Goal: Task Accomplishment & Management: Manage account settings

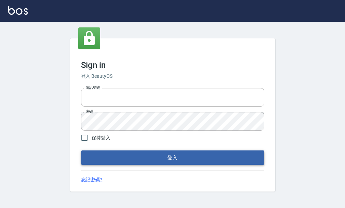
type input "25033354"
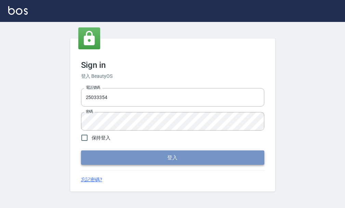
click at [192, 157] on button "登入" at bounding box center [173, 157] width 184 height 14
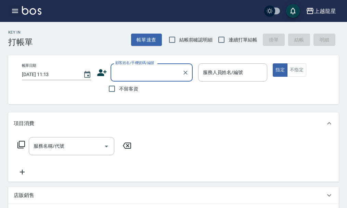
click at [13, 13] on icon "button" at bounding box center [15, 11] width 6 height 4
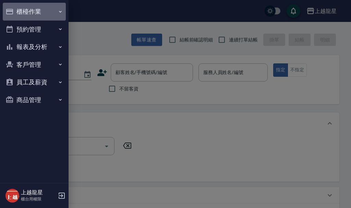
click at [21, 9] on button "櫃檯作業" at bounding box center [34, 12] width 63 height 18
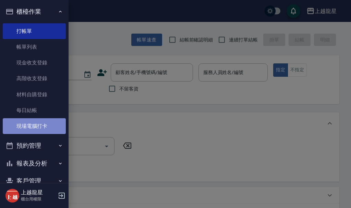
click at [41, 131] on link "現場電腦打卡" at bounding box center [34, 126] width 63 height 16
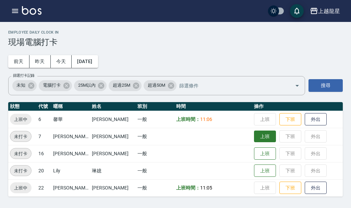
click at [257, 139] on button "上班" at bounding box center [265, 136] width 22 height 12
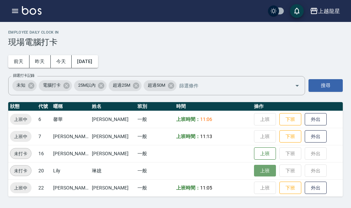
click at [254, 174] on button "上班" at bounding box center [265, 171] width 22 height 12
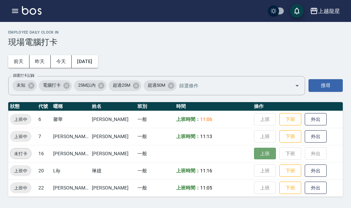
click at [254, 153] on button "上班" at bounding box center [265, 154] width 22 height 12
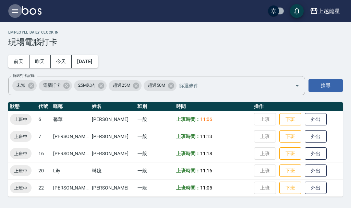
click at [13, 10] on icon "button" at bounding box center [15, 11] width 8 height 8
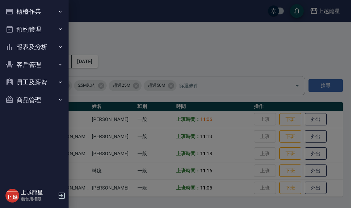
click at [13, 10] on button "櫃檯作業" at bounding box center [34, 12] width 63 height 18
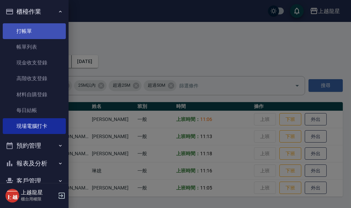
click at [33, 37] on link "打帳單" at bounding box center [34, 31] width 63 height 16
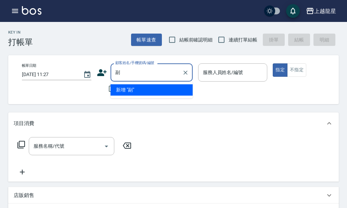
type input "傅"
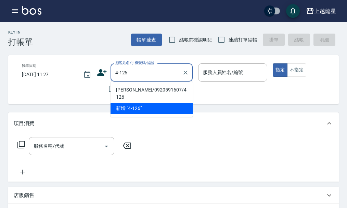
click at [133, 91] on li "[PERSON_NAME]/0920591607/4-126" at bounding box center [152, 93] width 82 height 18
type input "[PERSON_NAME]/0920591607/4-126"
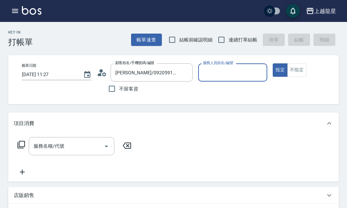
type input "雅君-7"
click at [99, 73] on icon at bounding box center [102, 72] width 10 height 10
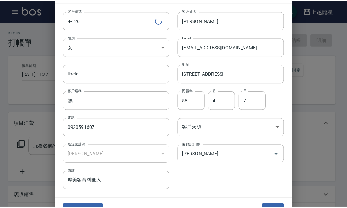
scroll to position [29, 0]
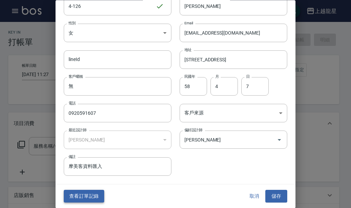
click at [87, 193] on button "查看訂單記錄" at bounding box center [84, 196] width 40 height 13
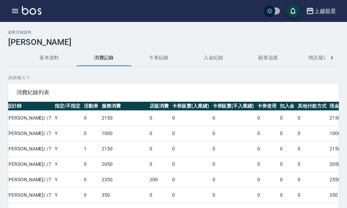
scroll to position [0, 147]
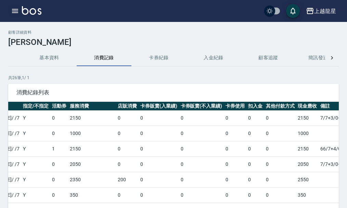
click at [19, 12] on icon "button" at bounding box center [15, 11] width 8 height 8
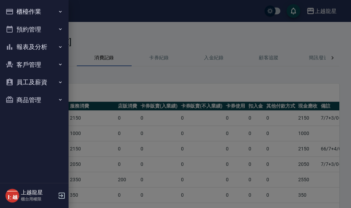
click at [31, 27] on button "預約管理" at bounding box center [34, 30] width 63 height 18
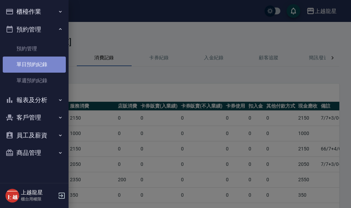
click at [34, 62] on link "單日預約紀錄" at bounding box center [34, 64] width 63 height 16
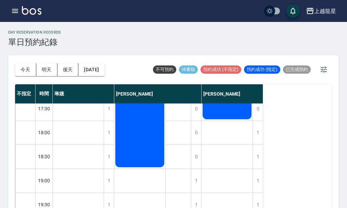
scroll to position [331, 0]
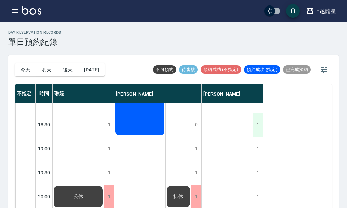
click at [257, 123] on div "1" at bounding box center [258, 125] width 10 height 24
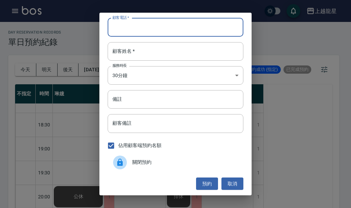
click at [162, 31] on input "顧客電話   *" at bounding box center [176, 27] width 136 height 18
type input "0932203672"
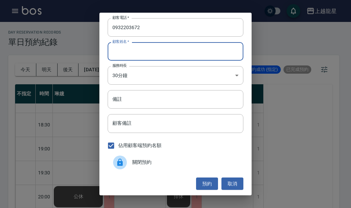
click at [146, 54] on input "顧客姓名   *" at bounding box center [176, 51] width 136 height 18
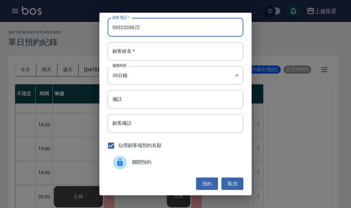
drag, startPoint x: 141, startPoint y: 29, endPoint x: 105, endPoint y: 28, distance: 35.3
click at [105, 28] on div "顧客電話   * 0932203672 顧客電話   * 顧客姓名   * 顧客姓名   * 服務時長 30分鐘 1 服務時長 備註 備註 顧客備註 顧客備註…" at bounding box center [175, 104] width 152 height 182
click at [137, 56] on input "顧客姓名   *" at bounding box center [176, 51] width 136 height 18
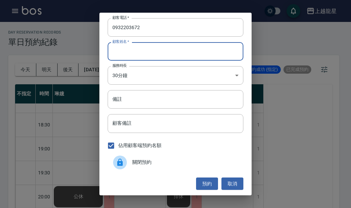
paste input "[PERSON_NAME]"
type input "[PERSON_NAME]"
click at [147, 79] on body "上越龍星 登出 櫃檯作業 打帳單 帳單列表 現金收支登錄 高階收支登錄 材料自購登錄 每日結帳 現場電腦打卡 預約管理 預約管理 單日預約紀錄 單週預約紀錄 …" at bounding box center [175, 108] width 351 height 216
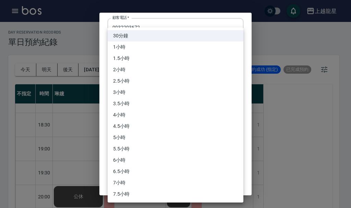
click at [132, 47] on li "1小時" at bounding box center [176, 46] width 136 height 11
type input "2"
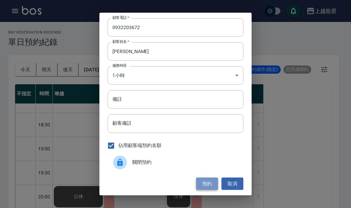
click at [209, 183] on button "預約" at bounding box center [207, 183] width 22 height 13
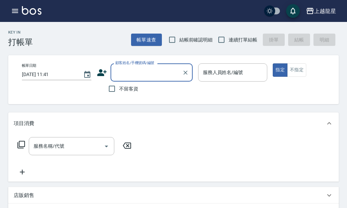
click at [131, 68] on input "顧客姓名/手機號碼/編號" at bounding box center [147, 72] width 66 height 12
click at [149, 90] on li "吳秉恆/0932203672/12-233" at bounding box center [152, 93] width 82 height 18
type input "吳秉恆/0932203672/12-233"
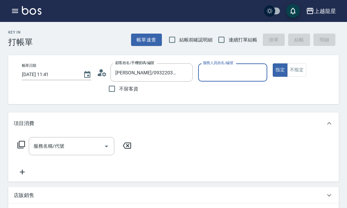
type input "雅君-7"
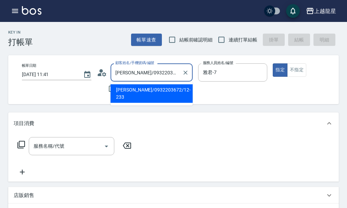
drag, startPoint x: 129, startPoint y: 74, endPoint x: 116, endPoint y: 76, distance: 12.9
click at [116, 76] on input "吳秉恆/0932203672/12-233" at bounding box center [147, 72] width 66 height 12
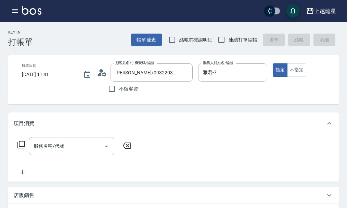
click at [104, 75] on icon at bounding box center [104, 74] width 4 height 4
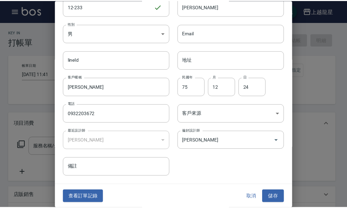
scroll to position [29, 0]
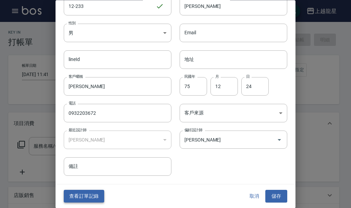
click at [85, 199] on button "查看訂單記錄" at bounding box center [84, 196] width 40 height 13
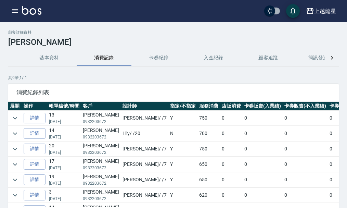
click at [39, 9] on img at bounding box center [32, 10] width 20 height 9
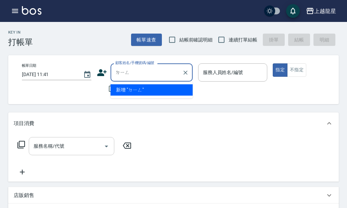
type input "丁"
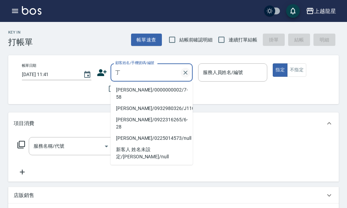
click at [183, 74] on icon "Clear" at bounding box center [185, 72] width 7 height 7
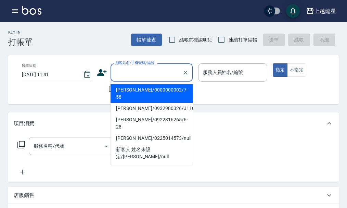
click at [156, 71] on input "顧客姓名/手機號碼/編號" at bounding box center [147, 72] width 66 height 12
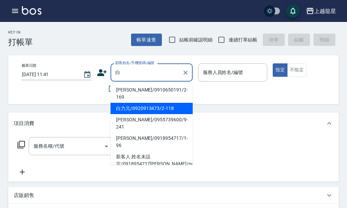
click at [138, 103] on li "白力元/0920913473/2-118" at bounding box center [152, 108] width 82 height 11
type input "白力元/0920913473/2-118"
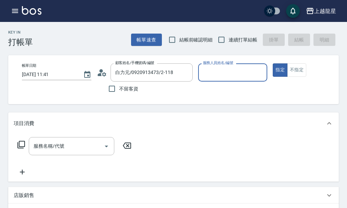
type input "馨華-6"
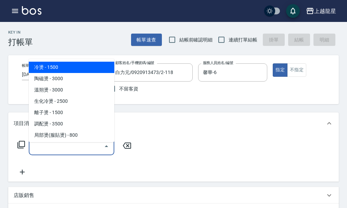
click at [84, 152] on input "服務名稱/代號" at bounding box center [66, 146] width 69 height 12
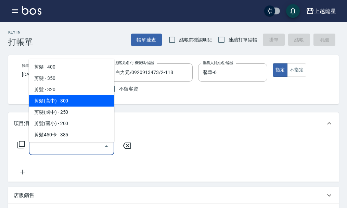
scroll to position [103, 0]
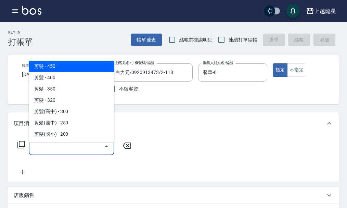
click at [74, 68] on span "剪髮 - 450" at bounding box center [72, 66] width 86 height 11
type input "剪髮(303)"
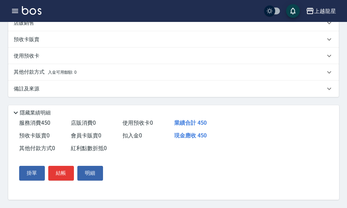
scroll to position [181, 0]
click at [64, 169] on button "結帳" at bounding box center [61, 173] width 26 height 14
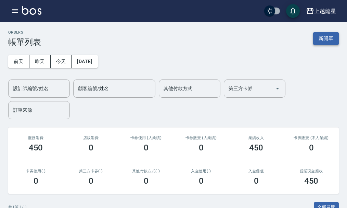
click at [329, 40] on button "新開單" at bounding box center [326, 38] width 26 height 13
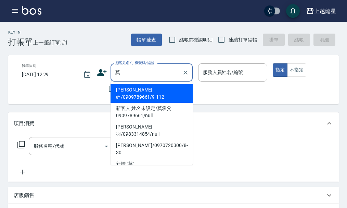
click at [159, 88] on li "莫翊廷/0909789661/9-112" at bounding box center [152, 93] width 82 height 18
type input "莫翊廷/0909789661/9-112"
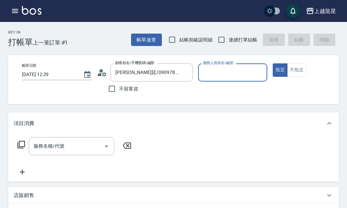
click at [98, 73] on icon at bounding box center [102, 72] width 10 height 10
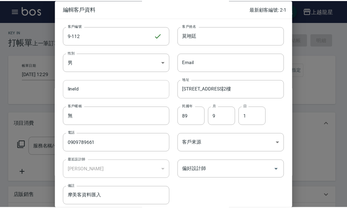
scroll to position [29, 0]
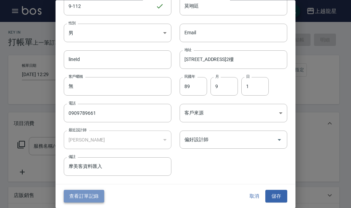
click at [91, 195] on button "查看訂單記錄" at bounding box center [84, 196] width 40 height 13
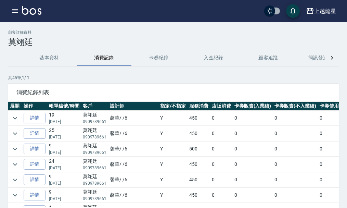
click at [28, 9] on img at bounding box center [32, 10] width 20 height 9
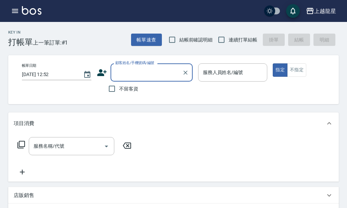
click at [121, 84] on label "不留客資" at bounding box center [122, 88] width 34 height 14
click at [119, 84] on input "不留客資" at bounding box center [112, 88] width 14 height 14
checkbox input "true"
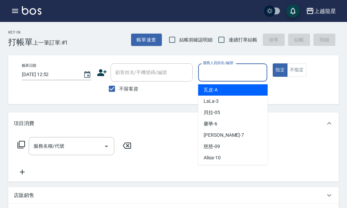
click at [206, 72] on input "服務人員姓名/編號" at bounding box center [232, 72] width 63 height 12
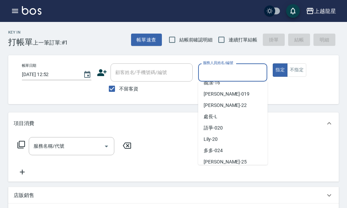
scroll to position [137, 0]
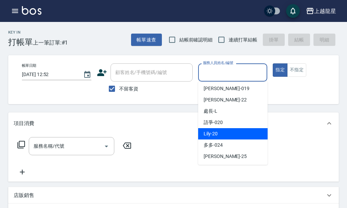
drag, startPoint x: 226, startPoint y: 139, endPoint x: 229, endPoint y: 135, distance: 5.4
click at [226, 139] on ul "瓦皮 -A LaLa -3 貝拉 -05 馨華 -6 雅君 -7 慈慈 -09 Alisa -10 Angle -010 潘潘 -11 永婷 -012 嘉玲 …" at bounding box center [232, 122] width 69 height 83
click at [230, 129] on div "Lily -20" at bounding box center [232, 133] width 69 height 11
type input "Lily-20"
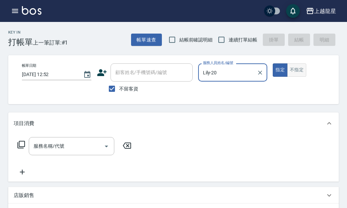
click at [300, 70] on button "不指定" at bounding box center [296, 69] width 19 height 13
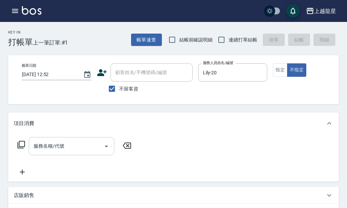
click at [52, 152] on input "服務名稱/代號" at bounding box center [66, 146] width 69 height 12
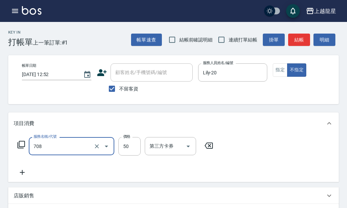
type input "吹捲.造型.包頭(708)"
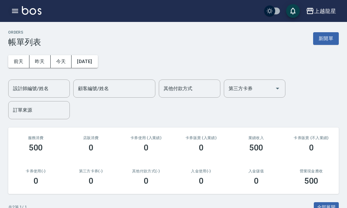
click at [13, 9] on icon "button" at bounding box center [15, 11] width 6 height 4
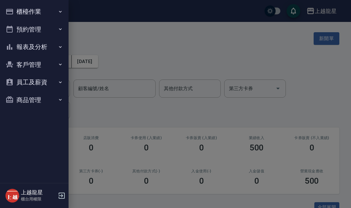
click at [134, 33] on div at bounding box center [175, 104] width 351 height 208
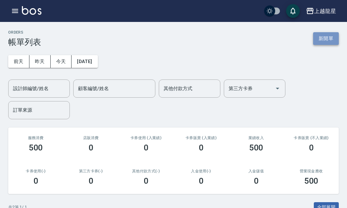
click at [325, 36] on button "新開單" at bounding box center [326, 38] width 26 height 13
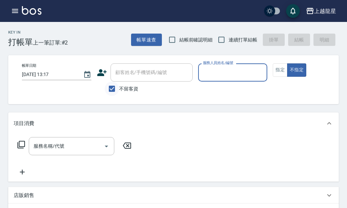
click at [111, 86] on input "不留客資" at bounding box center [112, 88] width 14 height 14
checkbox input "false"
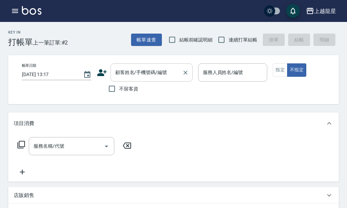
click at [120, 79] on div "顧客姓名/手機號碼/編號" at bounding box center [152, 72] width 82 height 18
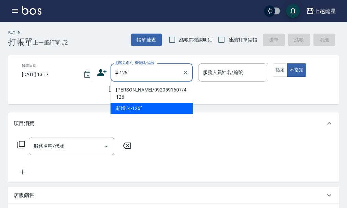
click at [127, 90] on li "劉明莉/0920591607/4-126" at bounding box center [152, 93] width 82 height 18
type input "劉明莉/0920591607/4-126"
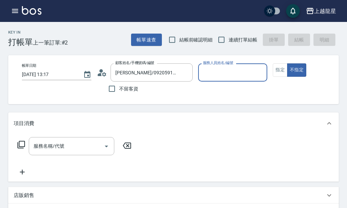
type input "雅君-7"
click at [284, 72] on button "指定" at bounding box center [280, 69] width 15 height 13
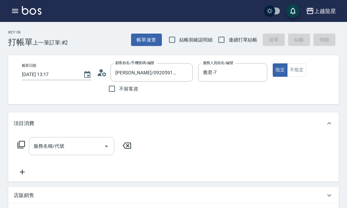
click at [45, 152] on div "服務名稱/代號 服務名稱/代號" at bounding box center [72, 146] width 86 height 18
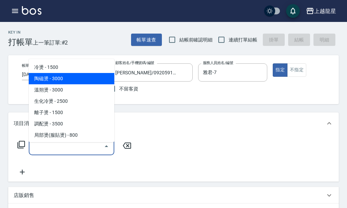
click at [175, 118] on div "項目消費" at bounding box center [173, 123] width 331 height 22
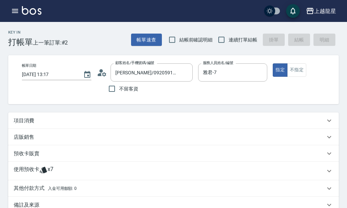
click at [103, 74] on icon at bounding box center [104, 74] width 4 height 4
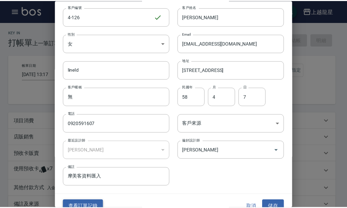
scroll to position [29, 0]
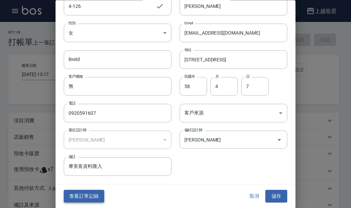
click at [80, 198] on button "查看訂單記錄" at bounding box center [84, 196] width 40 height 13
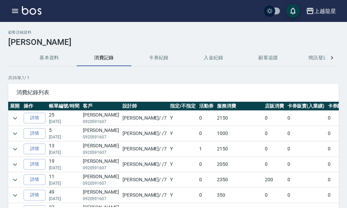
click at [11, 7] on button "button" at bounding box center [15, 11] width 14 height 14
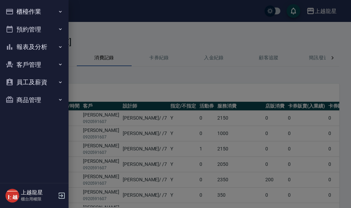
click at [39, 10] on button "櫃檯作業" at bounding box center [34, 12] width 63 height 18
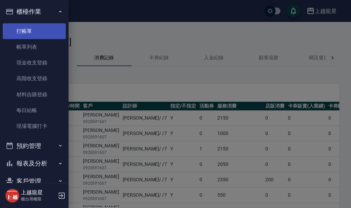
click at [38, 25] on link "打帳單" at bounding box center [34, 31] width 63 height 16
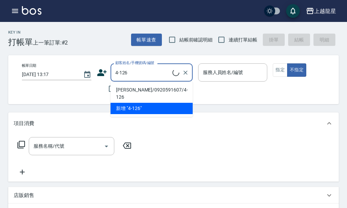
click at [132, 90] on li "劉明莉/0920591607/4-126" at bounding box center [152, 93] width 82 height 18
type input "劉明莉/0920591607/4-126"
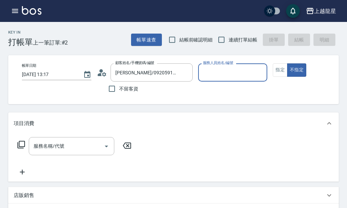
type input "雅君-7"
click at [282, 74] on button "指定" at bounding box center [280, 69] width 15 height 13
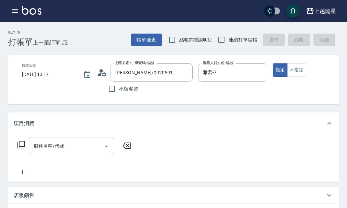
click at [56, 151] on div "服務名稱/代號 服務名稱/代號" at bounding box center [72, 146] width 86 height 18
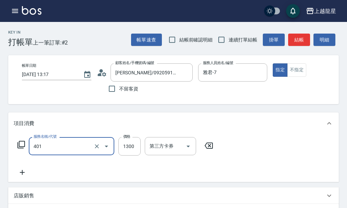
type input "染髮根3公分內(401)"
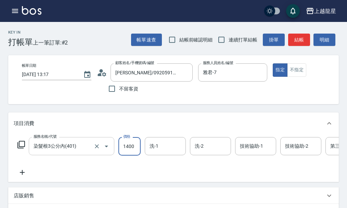
type input "1400"
type input "1"
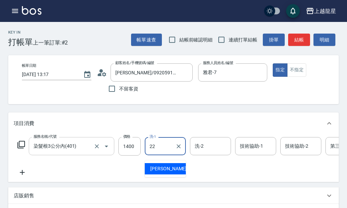
type input "阿琳-22"
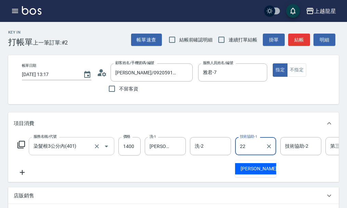
type input "阿琳-22"
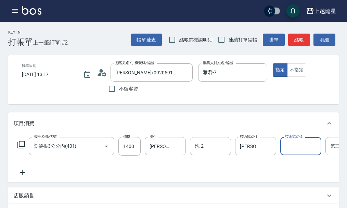
click at [24, 176] on icon at bounding box center [22, 172] width 17 height 8
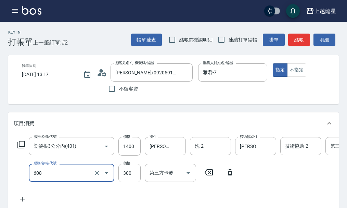
type input "頭皮隔離(608)"
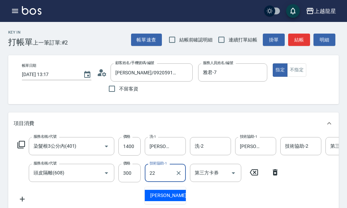
type input "阿琳-22"
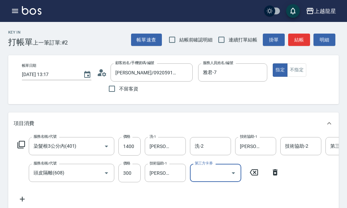
scroll to position [3, 0]
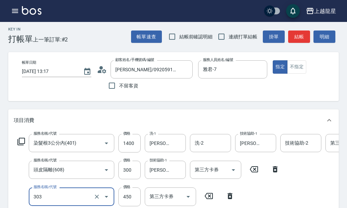
type input "剪髮(303)"
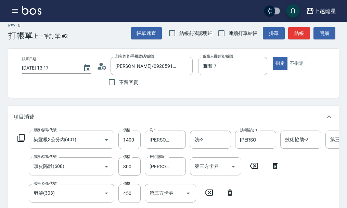
scroll to position [128, 0]
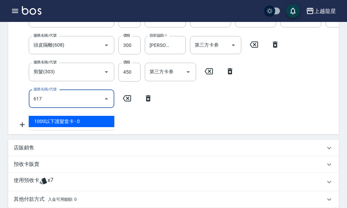
type input "1000以下護髮套卡(617)"
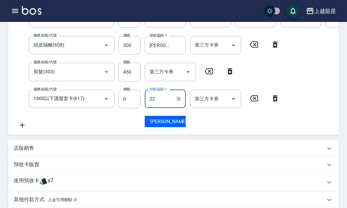
type input "阿琳-22"
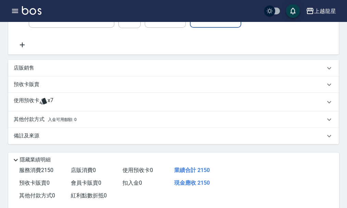
scroll to position [268, 0]
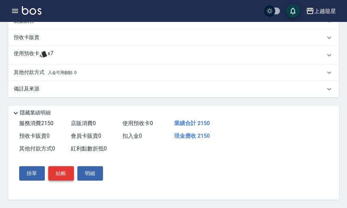
click at [56, 171] on button "結帳" at bounding box center [61, 173] width 26 height 14
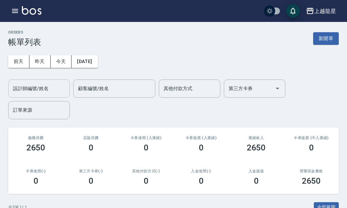
click at [40, 90] on input "設計師編號/姓名" at bounding box center [38, 89] width 55 height 12
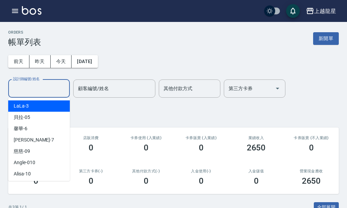
click at [126, 112] on div "設計師編號/姓名 設計師編號/姓名 顧客編號/姓名 顧客編號/姓名 其他付款方式 其他付款方式 第三方卡券 第三方卡券 訂單來源 訂單來源" at bounding box center [173, 99] width 331 height 40
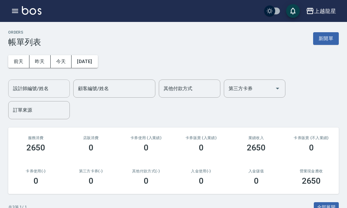
click at [50, 96] on div "設計師編號/姓名" at bounding box center [39, 88] width 62 height 18
click at [333, 37] on button "新開單" at bounding box center [326, 38] width 26 height 13
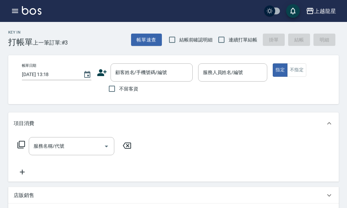
click at [137, 92] on label "不留客資" at bounding box center [122, 88] width 34 height 14
click at [119, 92] on input "不留客資" at bounding box center [112, 88] width 14 height 14
checkbox input "true"
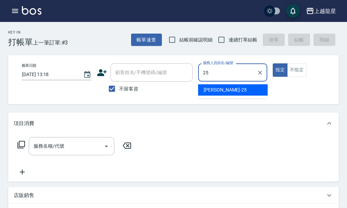
type input "淑雲-25"
type button "true"
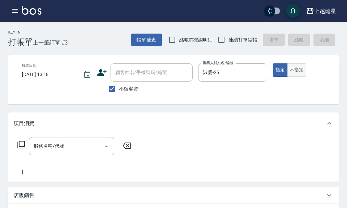
click at [298, 71] on button "不指定" at bounding box center [296, 69] width 19 height 13
click at [38, 143] on div "服務名稱/代號" at bounding box center [72, 146] width 86 height 18
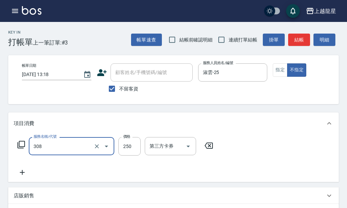
type input "剪髮(國中)(308)"
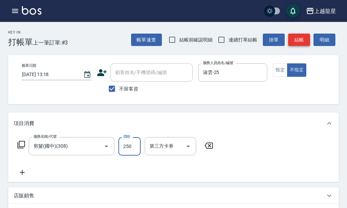
click at [299, 36] on button "結帳" at bounding box center [299, 40] width 22 height 13
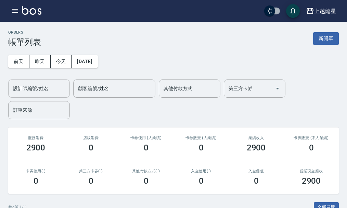
click at [48, 87] on input "設計師編號/姓名" at bounding box center [38, 89] width 55 height 12
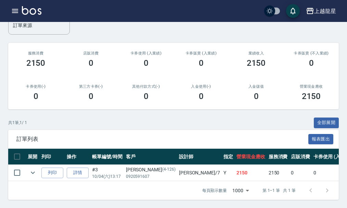
scroll to position [90, 0]
type input "雅君-7"
click at [77, 170] on link "詳情" at bounding box center [78, 172] width 22 height 11
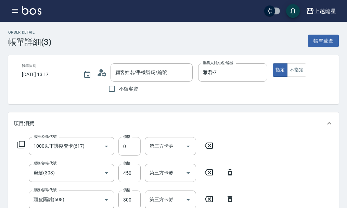
type input "2025/10/04 13:17"
type input "雅君-7"
type input "1000以下護髮套卡(617)"
type input "剪髮(303)"
type input "頭皮隔離(608)"
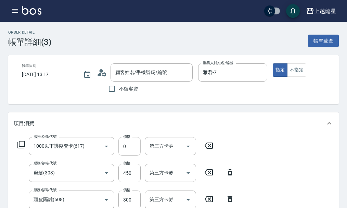
type input "染髮根3公分內(401)"
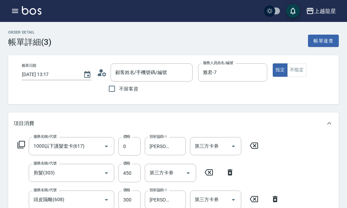
scroll to position [68, 0]
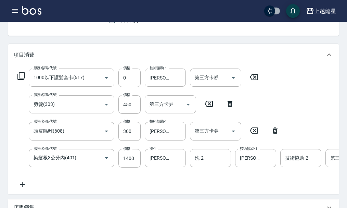
type input "劉明莉/0920591607/4-126"
click at [128, 107] on input "450" at bounding box center [129, 104] width 22 height 18
type input "250"
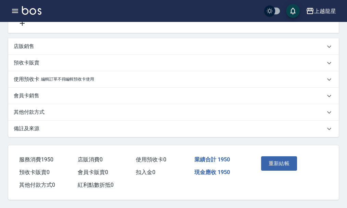
scroll to position [243, 0]
click at [285, 162] on button "重新結帳" at bounding box center [279, 163] width 36 height 14
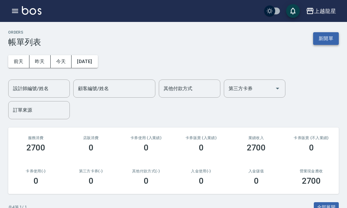
click at [330, 36] on button "新開單" at bounding box center [326, 38] width 26 height 13
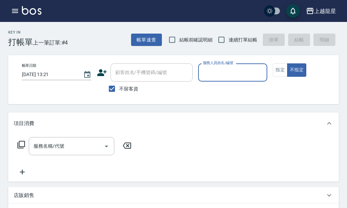
click at [129, 88] on span "不留客資" at bounding box center [128, 88] width 19 height 7
click at [119, 88] on input "不留客資" at bounding box center [112, 88] width 14 height 14
checkbox input "false"
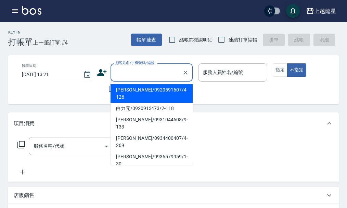
click at [130, 74] on input "顧客姓名/手機號碼/編號" at bounding box center [147, 72] width 66 height 12
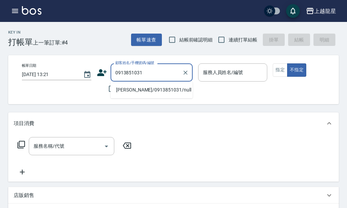
click at [128, 88] on li "蘇奕揚/0913851031/null" at bounding box center [152, 89] width 82 height 11
type input "蘇奕揚/0913851031/null"
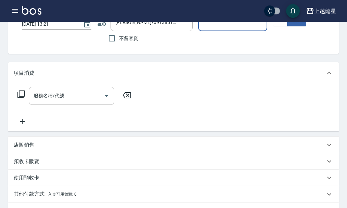
scroll to position [103, 0]
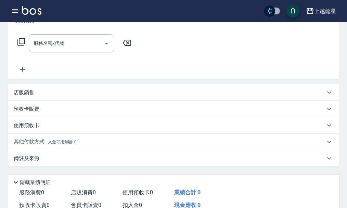
click at [54, 144] on span "入金可用餘額: 0" at bounding box center [62, 141] width 29 height 5
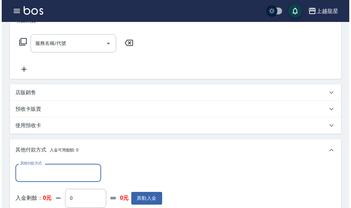
scroll to position [0, 0]
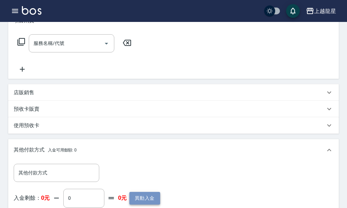
click at [135, 198] on button "異動入金" at bounding box center [144, 198] width 31 height 13
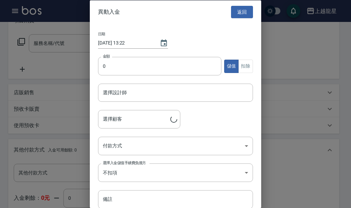
type input "蘇奕揚/0913851031"
click at [128, 68] on input "0" at bounding box center [159, 66] width 123 height 18
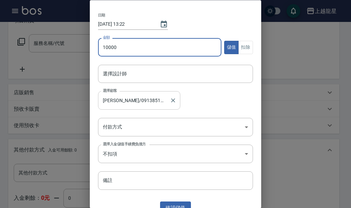
scroll to position [28, 0]
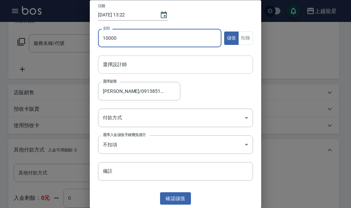
type input "10000"
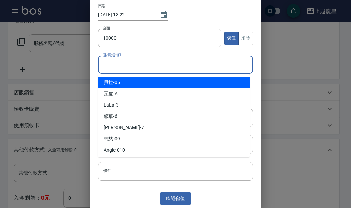
click at [127, 63] on input "選擇設計師" at bounding box center [175, 65] width 149 height 12
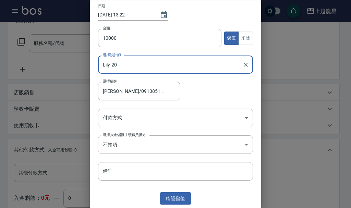
type input "Lily-20"
click at [117, 113] on body "上越龍星 登出 櫃檯作業 打帳單 帳單列表 現金收支登錄 高階收支登錄 材料自購登錄 每日結帳 現場電腦打卡 預約管理 預約管理 單日預約紀錄 單週預約紀錄 …" at bounding box center [175, 127] width 351 height 460
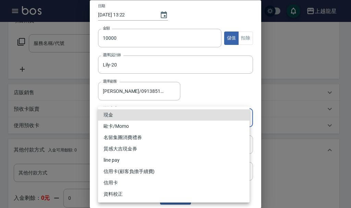
click at [119, 115] on li "現金" at bounding box center [173, 114] width 151 height 11
type input "現金"
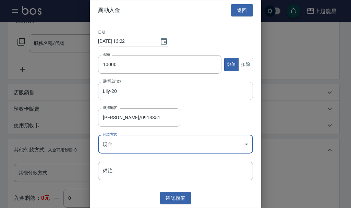
scroll to position [1, 0]
click at [113, 166] on input "備註" at bounding box center [175, 171] width 155 height 18
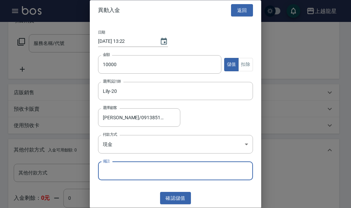
type input "10000送1000"
click at [175, 195] on button "確認 儲值" at bounding box center [175, 198] width 31 height 13
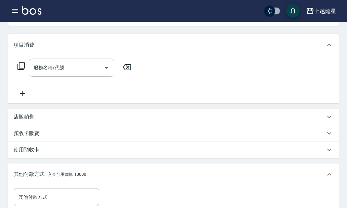
scroll to position [0, 0]
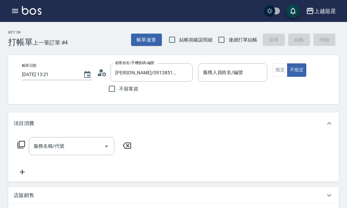
click at [27, 4] on div "上越龍星 登出" at bounding box center [173, 11] width 347 height 22
click at [10, 14] on button "button" at bounding box center [15, 11] width 14 height 14
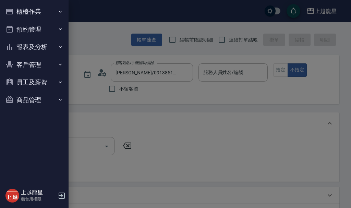
click at [29, 10] on button "櫃檯作業" at bounding box center [34, 12] width 63 height 18
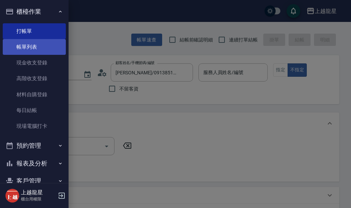
click at [39, 44] on link "帳單列表" at bounding box center [34, 47] width 63 height 16
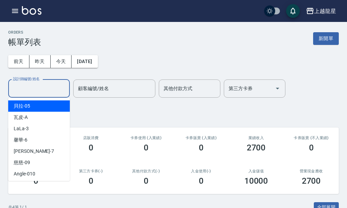
click at [31, 87] on input "設計師編號/姓名" at bounding box center [38, 89] width 55 height 12
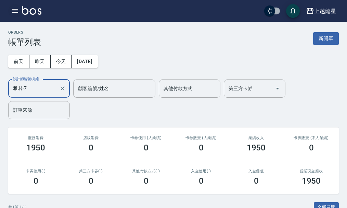
type input "雅君-7"
click at [17, 12] on icon "button" at bounding box center [15, 11] width 8 height 8
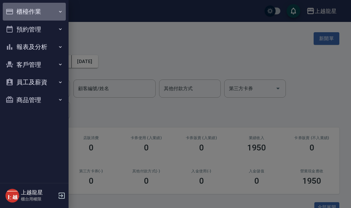
click at [27, 8] on button "櫃檯作業" at bounding box center [34, 12] width 63 height 18
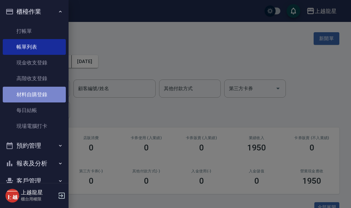
click at [43, 92] on link "材料自購登錄" at bounding box center [34, 95] width 63 height 16
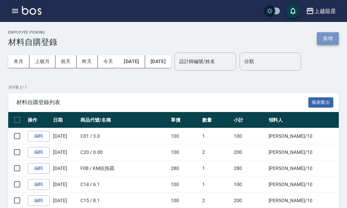
click at [324, 39] on button "新增" at bounding box center [328, 38] width 22 height 13
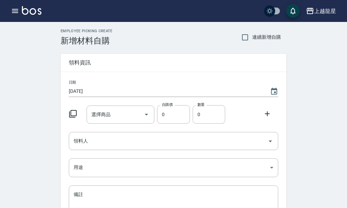
click at [73, 112] on icon at bounding box center [73, 114] width 8 height 8
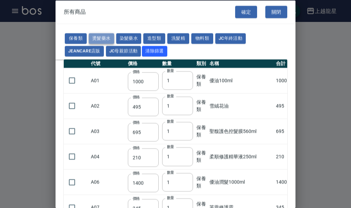
click at [100, 35] on button "燙髮藥水" at bounding box center [101, 38] width 25 height 11
type input "110"
type input "45"
type input "250"
type input "190"
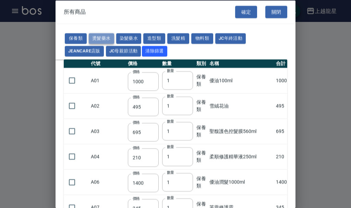
type input "160"
type input "360"
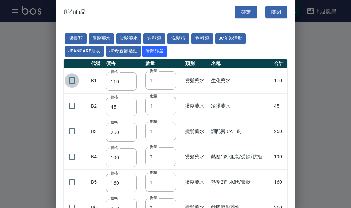
click at [69, 80] on input "checkbox" at bounding box center [72, 80] width 14 height 14
checkbox input "true"
click at [241, 9] on button "確定" at bounding box center [246, 11] width 22 height 13
type input "生化藥水"
type input "110"
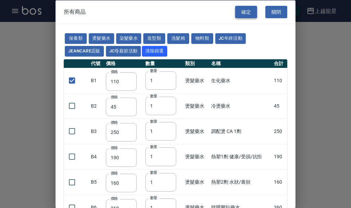
type input "1"
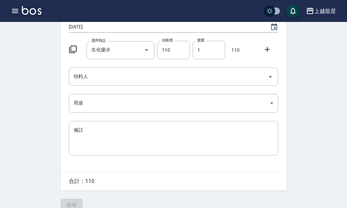
scroll to position [68, 0]
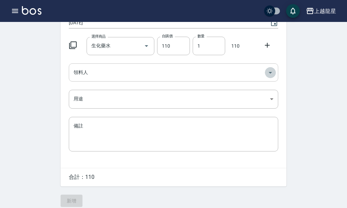
click at [272, 72] on icon "Open" at bounding box center [270, 72] width 8 height 8
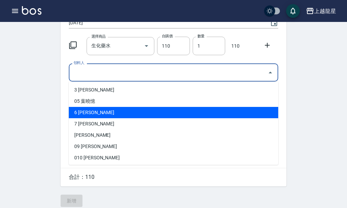
scroll to position [34, 0]
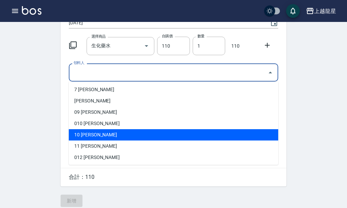
click at [100, 137] on li "10 高芳瑜" at bounding box center [174, 134] width 210 height 11
type input "高芳瑜"
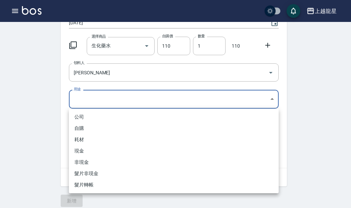
click at [270, 98] on body "上越龍星 登出 櫃檯作業 打帳單 帳單列表 現金收支登錄 高階收支登錄 材料自購登錄 每日結帳 現場電腦打卡 預約管理 預約管理 單日預約紀錄 單週預約紀錄 …" at bounding box center [175, 73] width 351 height 282
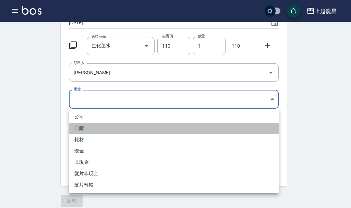
click at [81, 126] on li "自購" at bounding box center [174, 128] width 210 height 11
type input "自購"
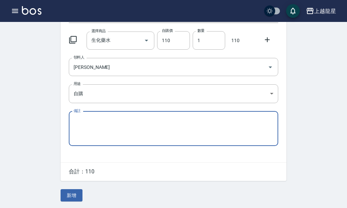
scroll to position [75, 0]
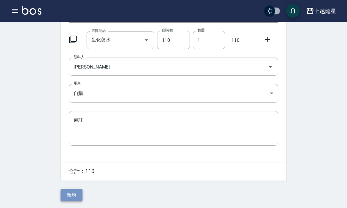
click at [79, 194] on button "新增" at bounding box center [72, 195] width 22 height 13
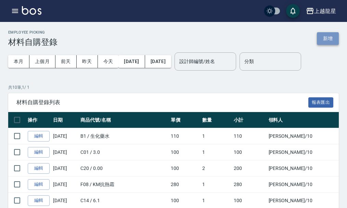
click at [326, 39] on button "新增" at bounding box center [328, 38] width 22 height 13
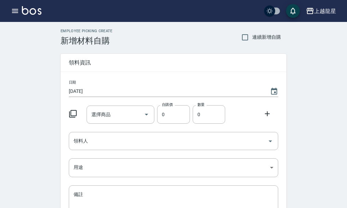
click at [74, 110] on icon at bounding box center [73, 114] width 8 height 8
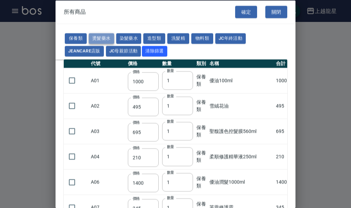
click at [98, 37] on button "燙髮藥水" at bounding box center [101, 38] width 25 height 11
type input "110"
type input "45"
type input "250"
type input "190"
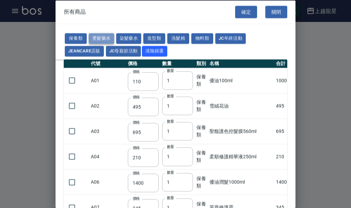
type input "160"
type input "360"
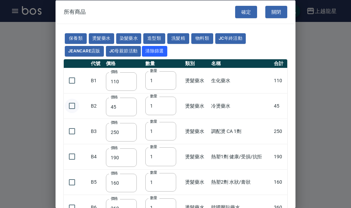
click at [74, 105] on input "checkbox" at bounding box center [72, 106] width 14 height 14
checkbox input "true"
click at [250, 8] on button "確定" at bounding box center [246, 11] width 22 height 13
type input "冷燙藥水"
type input "45"
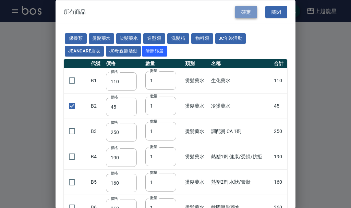
type input "1"
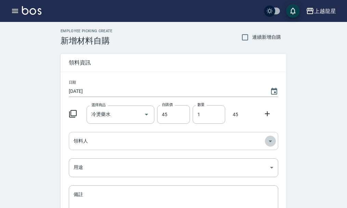
click at [273, 140] on icon "Open" at bounding box center [270, 141] width 8 height 8
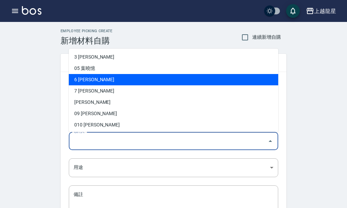
click at [76, 78] on li "6 黃馨華" at bounding box center [174, 79] width 210 height 11
type input "[PERSON_NAME]"
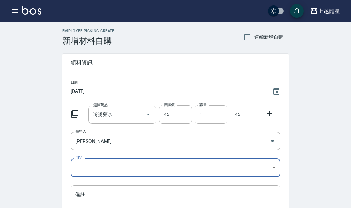
click at [271, 166] on body "上越龍星 登出 櫃檯作業 打帳單 帳單列表 現金收支登錄 高階收支登錄 材料自購登錄 每日結帳 現場電腦打卡 預約管理 預約管理 單日預約紀錄 單週預約紀錄 …" at bounding box center [175, 141] width 351 height 282
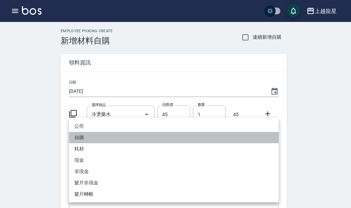
click at [88, 138] on li "自購" at bounding box center [174, 137] width 210 height 11
type input "自購"
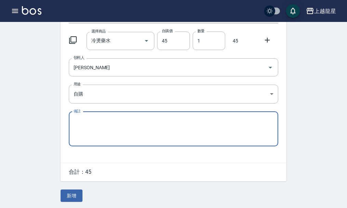
scroll to position [75, 0]
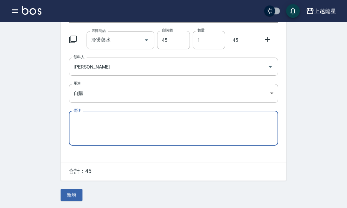
click at [84, 195] on div "Employee Picking Create 新增材料自購 連續新增自購 領料資訊 日期 2025/10/04 選擇商品 冷燙藥水 選擇商品 自購價 45 …" at bounding box center [174, 78] width 240 height 260
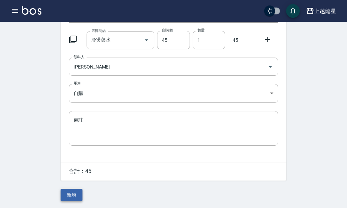
click at [79, 196] on button "新增" at bounding box center [72, 195] width 22 height 13
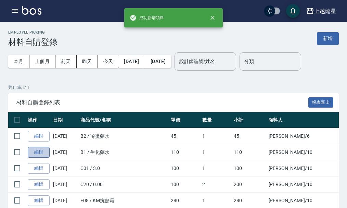
click at [47, 151] on link "編輯" at bounding box center [39, 152] width 22 height 11
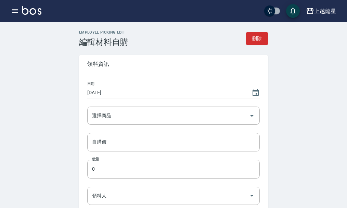
type input "生化藥水"
type input "110"
type input "1"
type input "高芳瑜"
type input "自購"
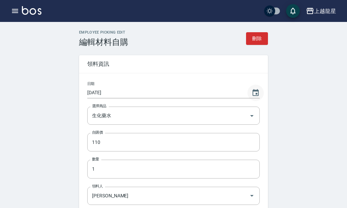
click at [257, 92] on icon "Choose date, selected date is 2025-10-04" at bounding box center [256, 93] width 8 height 8
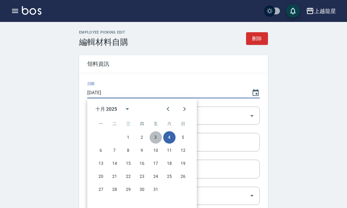
click at [155, 135] on button "3" at bounding box center [156, 137] width 12 height 12
type input "2025/10/03"
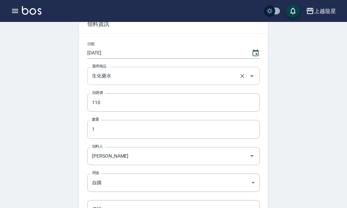
scroll to position [131, 0]
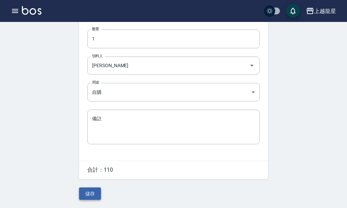
click at [92, 188] on button "儲存" at bounding box center [90, 193] width 22 height 13
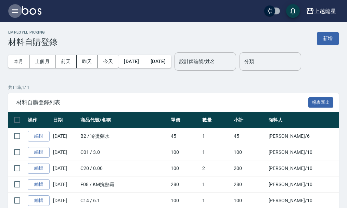
click at [17, 11] on icon "button" at bounding box center [15, 11] width 6 height 4
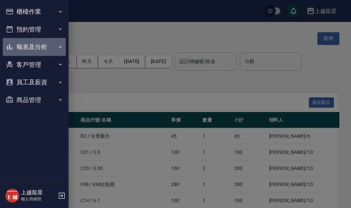
click at [31, 47] on button "報表及分析" at bounding box center [34, 47] width 63 height 18
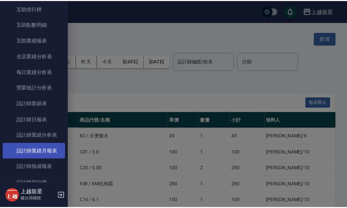
scroll to position [171, 0]
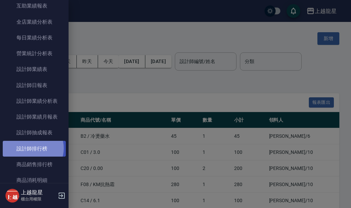
click at [33, 148] on link "設計師排行榜" at bounding box center [34, 149] width 63 height 16
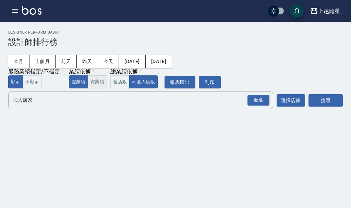
click at [94, 85] on button "實業績" at bounding box center [97, 81] width 19 height 13
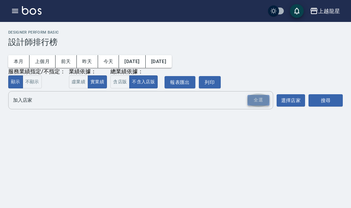
click at [262, 100] on div "全選" at bounding box center [258, 100] width 22 height 11
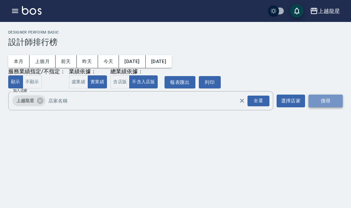
click at [328, 99] on button "搜尋" at bounding box center [325, 100] width 34 height 13
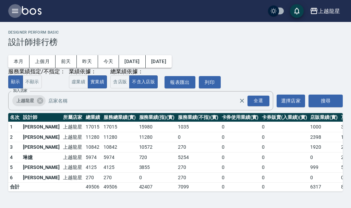
click at [17, 12] on icon "button" at bounding box center [15, 11] width 8 height 8
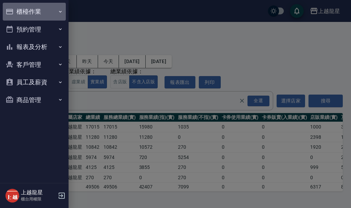
click at [23, 12] on button "櫃檯作業" at bounding box center [34, 12] width 63 height 18
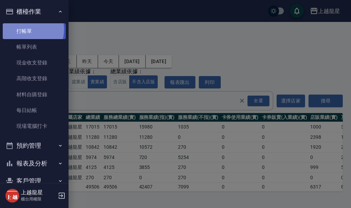
click at [27, 30] on link "打帳單" at bounding box center [34, 31] width 63 height 16
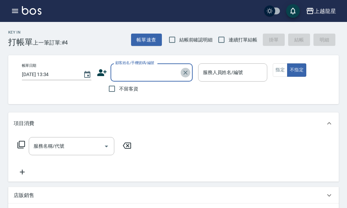
click at [187, 74] on icon "Clear" at bounding box center [186, 73] width 4 height 4
click at [125, 72] on input "顧客姓名/手機號碼/編號" at bounding box center [147, 72] width 66 height 12
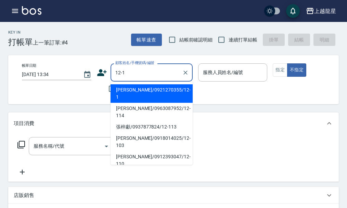
click at [153, 91] on li "張碧春/0921270355/12-1" at bounding box center [152, 93] width 82 height 18
type input "張碧春/0921270355/12-1"
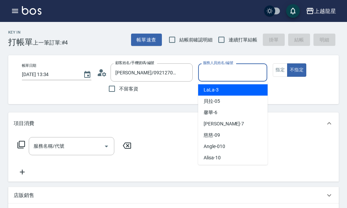
click at [224, 74] on input "服務人員姓名/編號" at bounding box center [232, 72] width 63 height 12
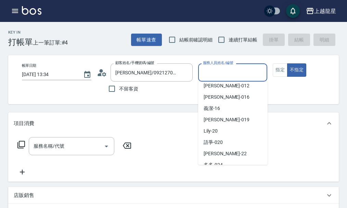
scroll to position [103, 0]
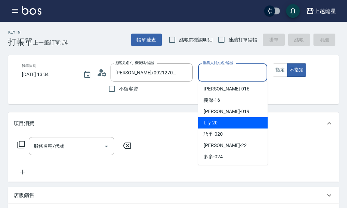
click at [223, 124] on div "Lily -20" at bounding box center [232, 122] width 69 height 11
type input "Lily-20"
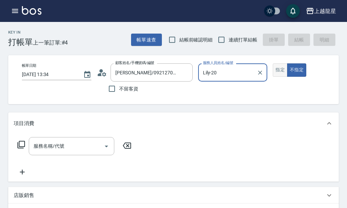
click at [282, 69] on button "指定" at bounding box center [280, 69] width 15 height 13
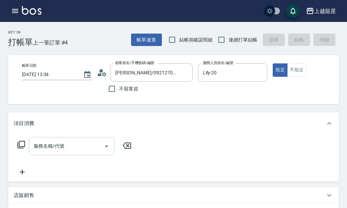
click at [38, 152] on input "服務名稱/代號" at bounding box center [66, 146] width 69 height 12
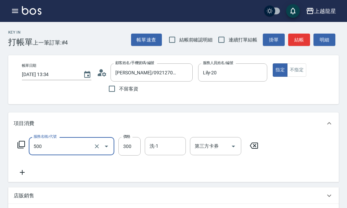
type input "一般洗髮(500)"
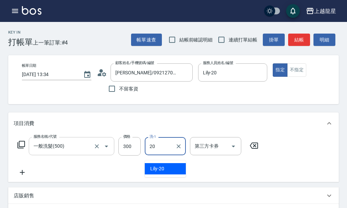
type input "Lily-20"
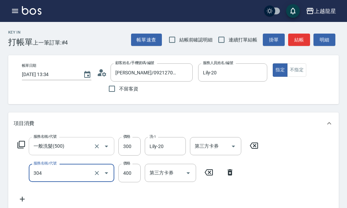
type input "剪髮(304)"
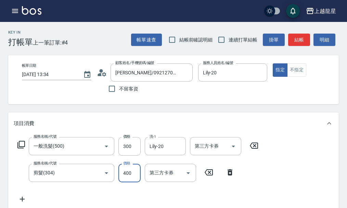
drag, startPoint x: 135, startPoint y: 180, endPoint x: 130, endPoint y: 178, distance: 4.8
click at [135, 180] on input "400" at bounding box center [129, 173] width 22 height 18
click at [135, 176] on input "2200" at bounding box center [129, 173] width 22 height 18
type input "200"
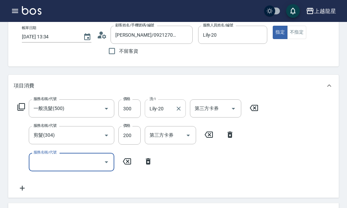
scroll to position [37, 0]
click at [177, 112] on icon "Clear" at bounding box center [178, 108] width 7 height 7
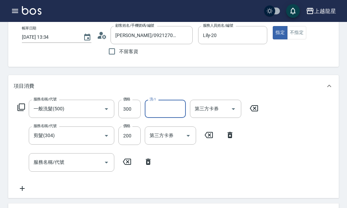
click at [155, 113] on input "洗-1" at bounding box center [165, 109] width 35 height 12
click at [153, 131] on span "義潔 -16" at bounding box center [158, 131] width 16 height 7
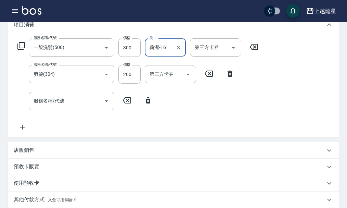
scroll to position [234, 0]
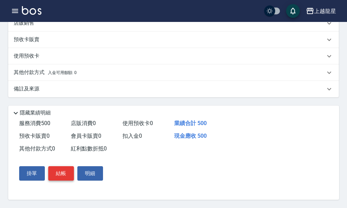
type input "義潔-16"
click at [61, 175] on button "結帳" at bounding box center [61, 173] width 26 height 14
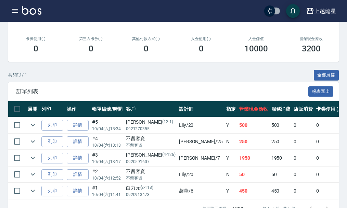
scroll to position [155, 0]
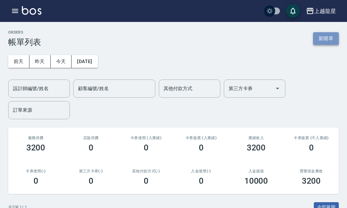
click at [317, 34] on button "新開單" at bounding box center [326, 38] width 26 height 13
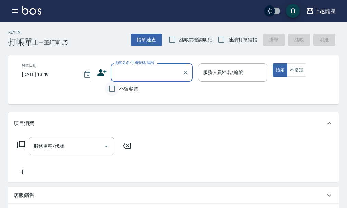
click at [111, 93] on input "不留客資" at bounding box center [112, 88] width 14 height 14
checkbox input "true"
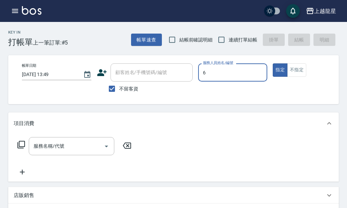
type input "馨華-6"
type button "true"
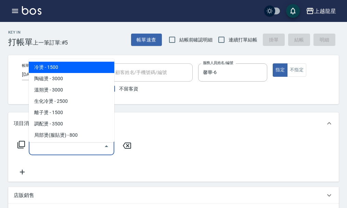
click at [67, 152] on input "服務名稱/代號" at bounding box center [66, 146] width 69 height 12
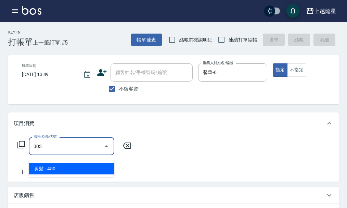
type input "剪髮(303)"
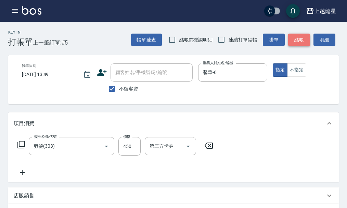
click at [303, 39] on button "結帳" at bounding box center [299, 40] width 22 height 13
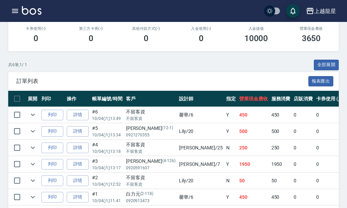
scroll to position [171, 0]
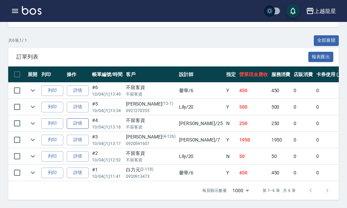
click at [81, 119] on link "詳情" at bounding box center [78, 123] width 22 height 11
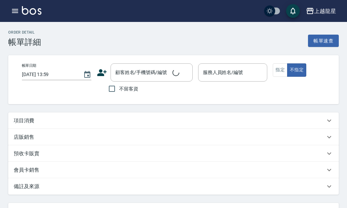
type input "2025/10/04 13:18"
checkbox input "true"
type input "淑雲-25"
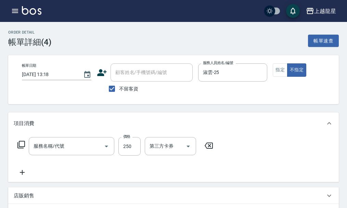
type input "剪髮(國中)(308)"
click at [25, 175] on icon at bounding box center [22, 172] width 5 height 5
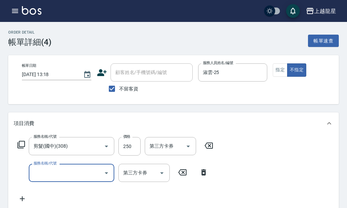
click at [202, 175] on icon at bounding box center [203, 172] width 5 height 6
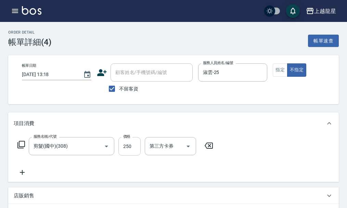
click at [131, 154] on input "250" at bounding box center [129, 146] width 22 height 18
type input "300"
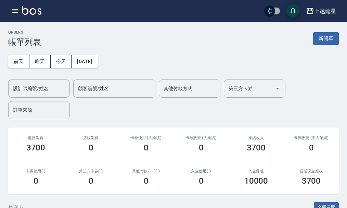
click at [318, 32] on div "ORDERS 帳單列表 新開單" at bounding box center [173, 38] width 331 height 17
click at [314, 36] on button "新開單" at bounding box center [326, 38] width 26 height 13
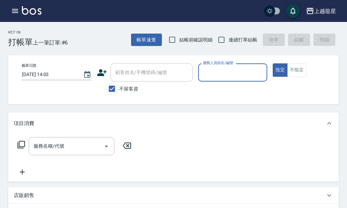
click at [110, 85] on input "不留客資" at bounding box center [112, 88] width 14 height 14
checkbox input "false"
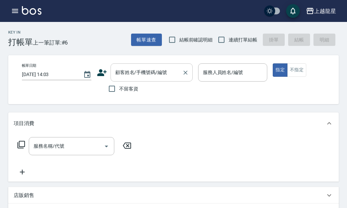
click at [123, 79] on div "顧客姓名/手機號碼/編號" at bounding box center [152, 72] width 82 height 18
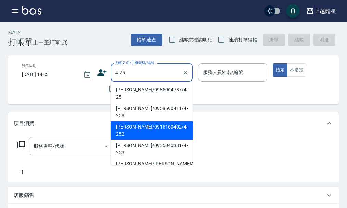
click at [136, 121] on li "陳建佑/0915160402/4-252" at bounding box center [152, 130] width 82 height 18
type input "陳建佑/0915160402/4-252"
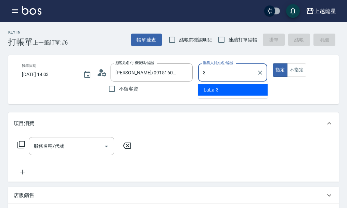
type input "LaLa-3"
type button "true"
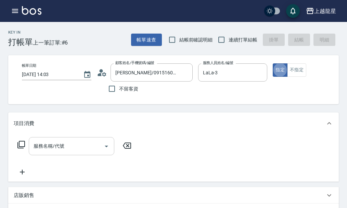
click at [66, 146] on input "服務名稱/代號" at bounding box center [66, 146] width 69 height 12
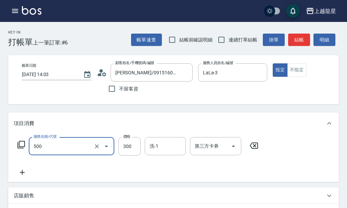
type input "一般洗髮(500)"
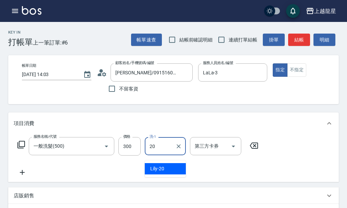
type input "Lily-20"
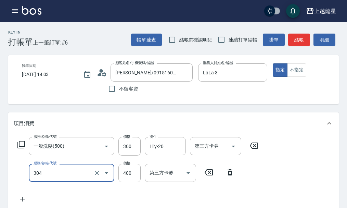
type input "剪髮(304)"
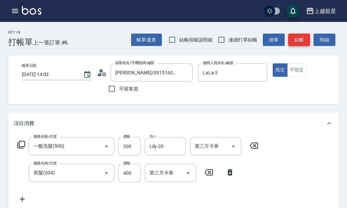
click at [299, 41] on button "結帳" at bounding box center [299, 40] width 22 height 13
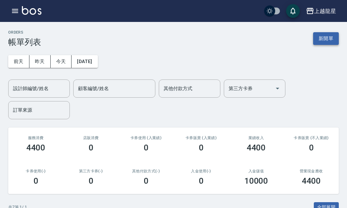
click at [332, 40] on button "新開單" at bounding box center [326, 38] width 26 height 13
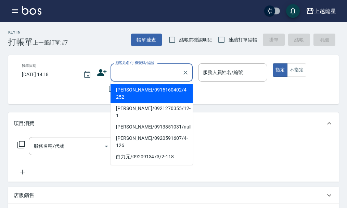
click at [138, 70] on input "顧客姓名/手機號碼/編號" at bounding box center [147, 72] width 66 height 12
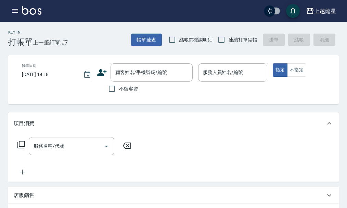
click at [100, 87] on div "不留客資" at bounding box center [145, 88] width 96 height 14
click at [111, 89] on input "不留客資" at bounding box center [112, 88] width 14 height 14
checkbox input "true"
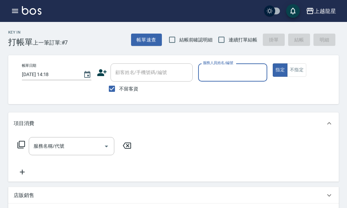
click at [220, 77] on input "服務人員姓名/編號" at bounding box center [232, 72] width 63 height 12
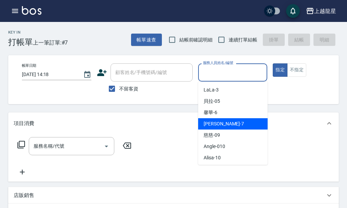
click at [211, 123] on span "雅君 -7" at bounding box center [224, 123] width 40 height 7
type input "雅君-7"
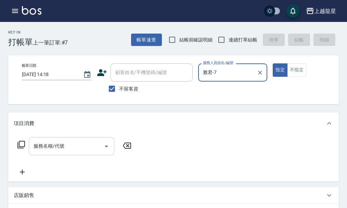
click at [82, 144] on div "服務名稱/代號" at bounding box center [72, 146] width 86 height 18
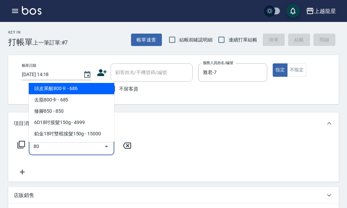
type input "800"
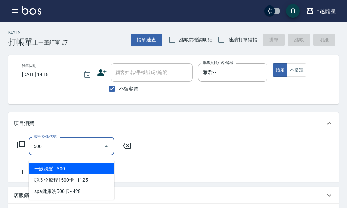
type input "一般洗髮(500)"
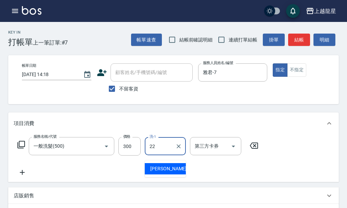
type input "阿琳-22"
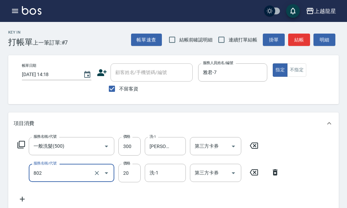
type input "潤絲(802)"
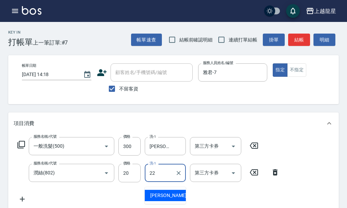
type input "阿琳-22"
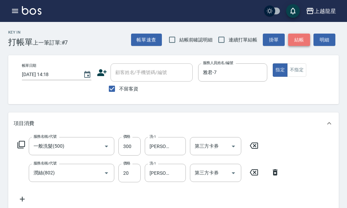
click at [303, 38] on button "結帳" at bounding box center [299, 40] width 22 height 13
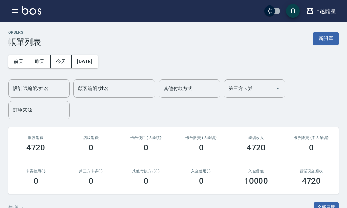
click at [328, 46] on div "ORDERS 帳單列表 新開單" at bounding box center [173, 38] width 331 height 17
click at [326, 39] on button "新開單" at bounding box center [326, 38] width 26 height 13
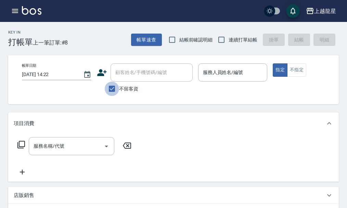
click at [114, 87] on input "不留客資" at bounding box center [112, 88] width 14 height 14
checkbox input "false"
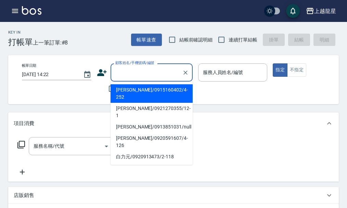
click at [117, 72] on input "顧客姓名/手機號碼/編號" at bounding box center [147, 72] width 66 height 12
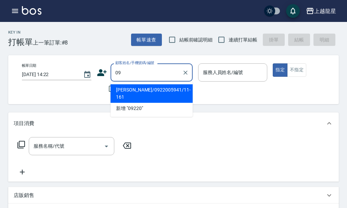
type input "0"
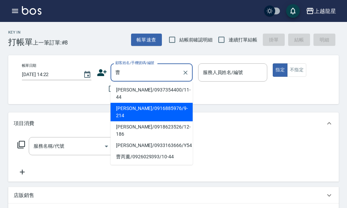
click at [142, 103] on li "曹玉慈/0916885976/9-214" at bounding box center [152, 112] width 82 height 18
type input "曹玉慈/0916885976/9-214"
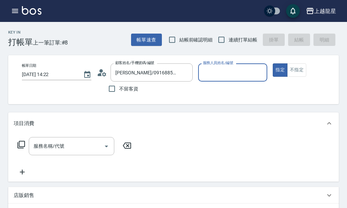
type input "雅君-7"
click at [85, 144] on div "服務名稱/代號" at bounding box center [72, 146] width 86 height 18
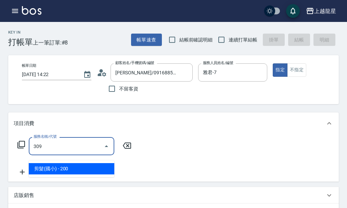
type input "剪髮(國小)(309)"
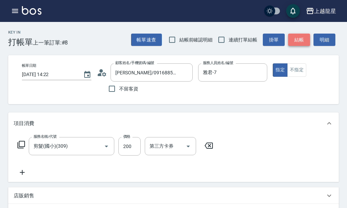
click at [300, 45] on button "結帳" at bounding box center [299, 40] width 22 height 13
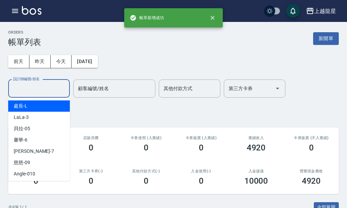
click at [55, 83] on input "設計師編號/姓名" at bounding box center [38, 89] width 55 height 12
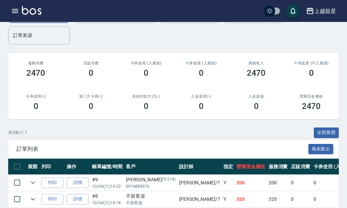
scroll to position [123, 0]
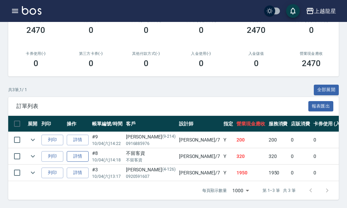
type input "雅君-7"
click at [84, 151] on link "詳情" at bounding box center [78, 156] width 22 height 11
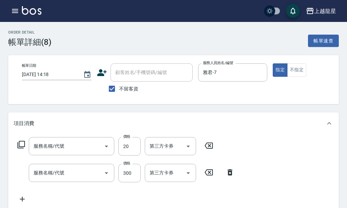
type input "2025/10/04 14:18"
checkbox input "true"
type input "雅君-7"
type input "潤絲(802)"
type input "一般洗髮(500)"
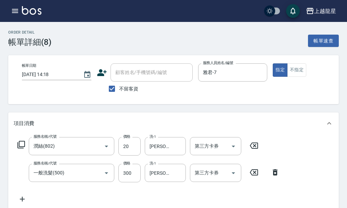
click at [119, 89] on span "不留客資" at bounding box center [128, 88] width 19 height 7
click at [119, 89] on input "不留客資" at bounding box center [112, 88] width 14 height 14
checkbox input "false"
click at [122, 79] on div "顧客姓名/手機號碼/編號" at bounding box center [152, 72] width 82 height 18
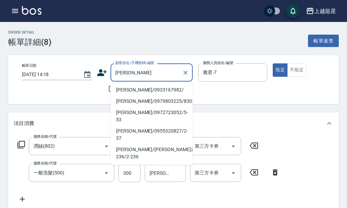
click at [128, 88] on li "黃惠美/0933167982/" at bounding box center [152, 89] width 82 height 11
type input "黃惠美/0933167982/"
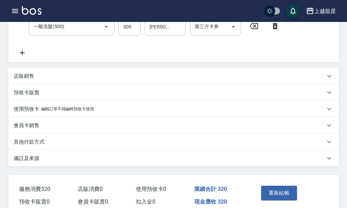
scroll to position [184, 0]
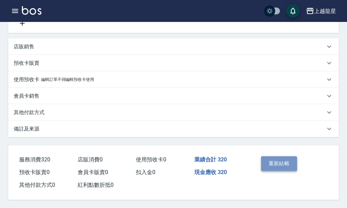
click at [277, 161] on button "重新結帳" at bounding box center [279, 163] width 36 height 14
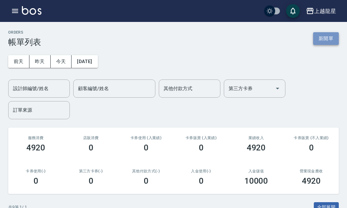
click at [321, 36] on button "新開單" at bounding box center [326, 38] width 26 height 13
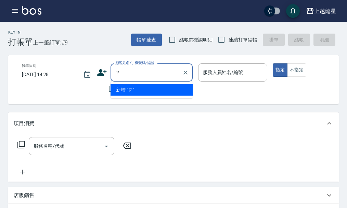
type input "2"
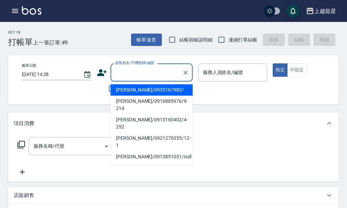
type input "ㄗ"
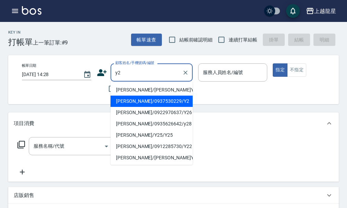
click at [126, 103] on li "楊嫚莉/0937530229/Y2" at bounding box center [152, 101] width 82 height 11
type input "楊嫚莉/0937530229/Y2"
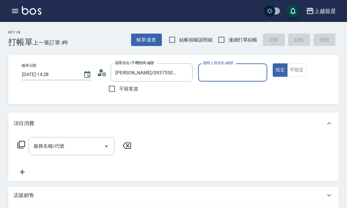
type input "淑雲-25"
click at [44, 147] on div "服務名稱/代號 服務名稱/代號" at bounding box center [72, 146] width 86 height 18
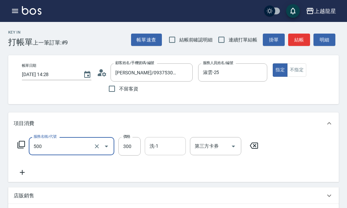
type input "一般洗髮(500)"
click at [165, 152] on input "洗-1" at bounding box center [165, 146] width 35 height 12
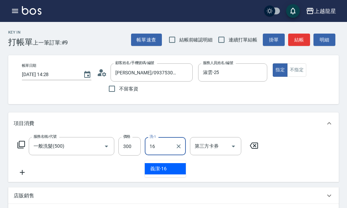
type input "義潔-16"
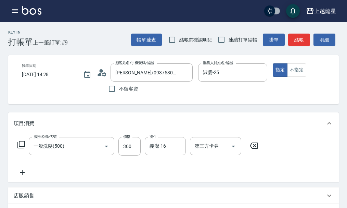
click at [22, 175] on icon at bounding box center [22, 172] width 5 height 5
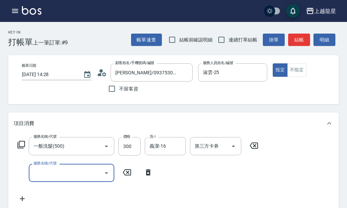
click at [38, 178] on input "服務名稱/代號" at bounding box center [66, 173] width 69 height 12
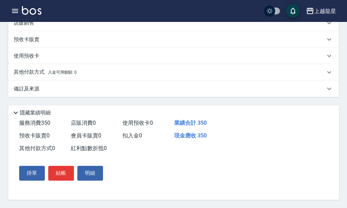
scroll to position [205, 0]
type input "吹捲.造型.包頭(708)"
click at [64, 176] on button "結帳" at bounding box center [61, 173] width 26 height 14
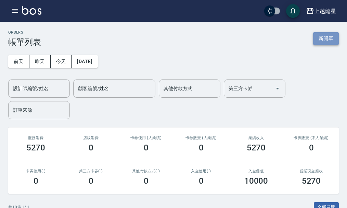
click at [331, 42] on button "新開單" at bounding box center [326, 38] width 26 height 13
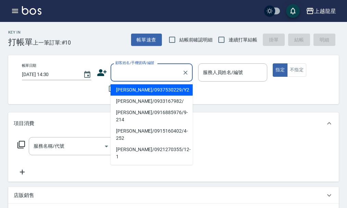
click at [144, 76] on input "顧客姓名/手機號碼/編號" at bounding box center [147, 72] width 66 height 12
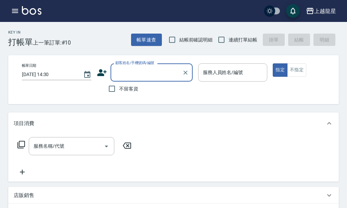
click at [137, 67] on input "顧客姓名/手機號碼/編號" at bounding box center [147, 72] width 66 height 12
drag, startPoint x: 116, startPoint y: 92, endPoint x: 161, endPoint y: 81, distance: 46.4
click at [116, 92] on input "不留客資" at bounding box center [112, 88] width 14 height 14
checkbox input "true"
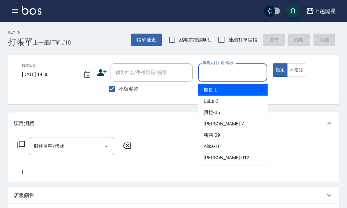
click at [208, 72] on input "服務人員姓名/編號" at bounding box center [232, 72] width 63 height 12
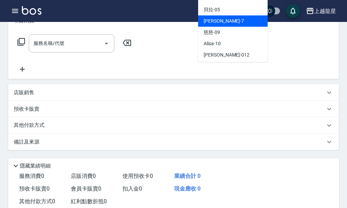
click at [244, 25] on div "雅君 -7" at bounding box center [232, 20] width 69 height 11
type input "雅君-7"
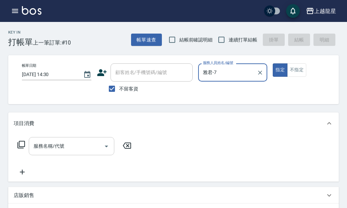
click at [60, 152] on input "服務名稱/代號" at bounding box center [66, 146] width 69 height 12
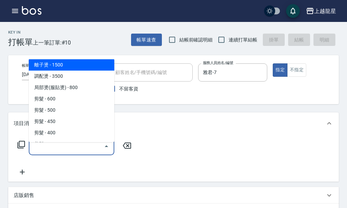
scroll to position [171, 0]
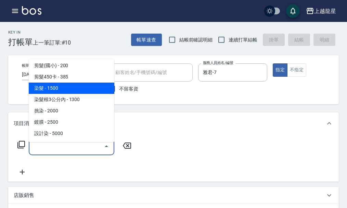
type input "0"
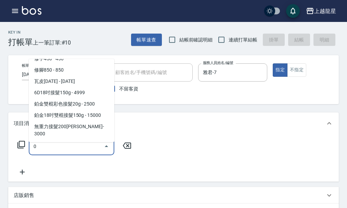
scroll to position [0, 0]
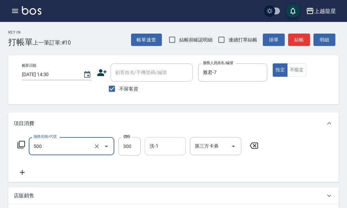
type input "一般洗髮(500)"
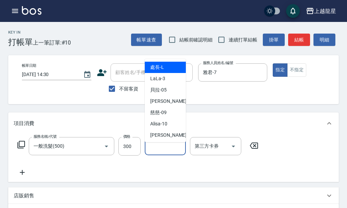
click at [160, 151] on input "洗-1" at bounding box center [165, 146] width 35 height 12
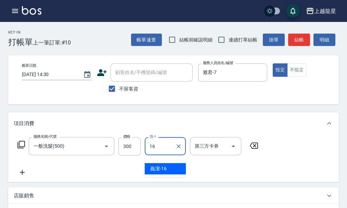
type input "義潔-16"
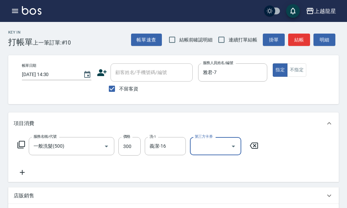
drag, startPoint x: 17, startPoint y: 176, endPoint x: 46, endPoint y: 165, distance: 30.7
click at [22, 174] on icon at bounding box center [22, 172] width 17 height 8
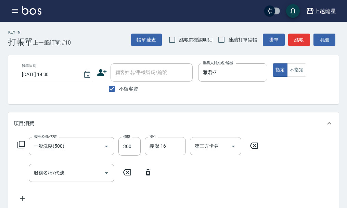
click at [46, 165] on div "服務名稱/代號 一般洗髮(500) 服務名稱/代號 價格 300 價格 洗-1 義潔-16 洗-1 第三方卡券 第三方卡券 服務名稱/代號 服務名稱/代號" at bounding box center [138, 170] width 249 height 66
click at [56, 179] on input "服務名稱/代號" at bounding box center [66, 173] width 69 height 12
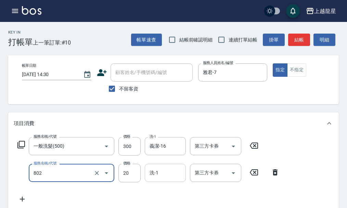
click at [163, 170] on div "洗-1" at bounding box center [165, 173] width 41 height 18
type input "潤絲(802)"
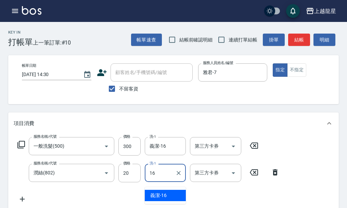
type input "義潔-16"
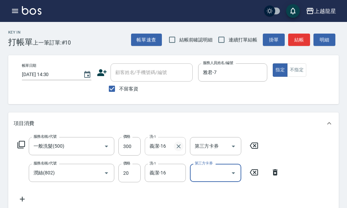
click at [180, 150] on icon "Clear" at bounding box center [178, 146] width 7 height 7
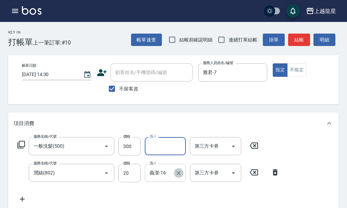
click at [178, 176] on icon "Clear" at bounding box center [178, 172] width 7 height 7
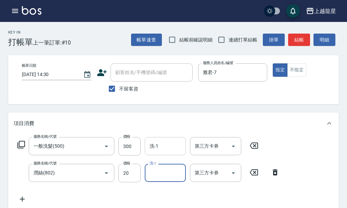
click at [163, 152] on input "洗-1" at bounding box center [165, 146] width 35 height 12
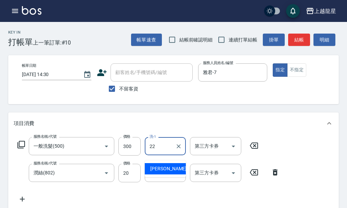
type input "阿琳-22"
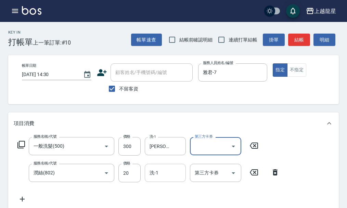
click at [155, 177] on input "洗-1" at bounding box center [165, 173] width 35 height 12
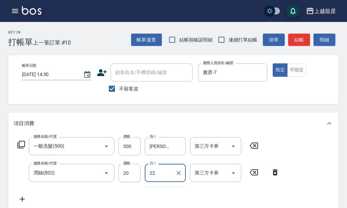
type input "阿琳-22"
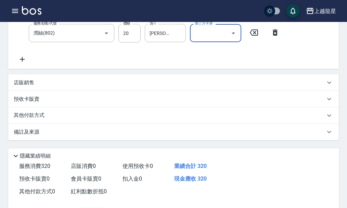
scroll to position [191, 0]
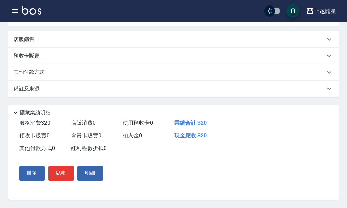
click at [62, 175] on button "結帳" at bounding box center [61, 173] width 26 height 14
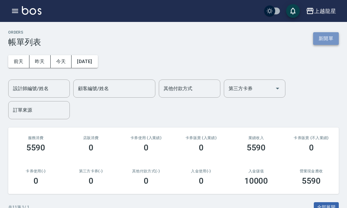
click at [327, 39] on button "新開單" at bounding box center [326, 38] width 26 height 13
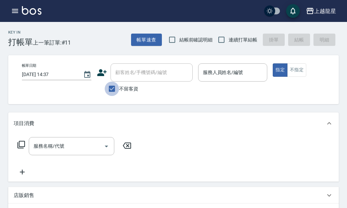
click at [112, 85] on input "不留客資" at bounding box center [112, 88] width 14 height 14
checkbox input "false"
click at [114, 79] on div "顧客姓名/手機號碼/編號" at bounding box center [152, 72] width 82 height 18
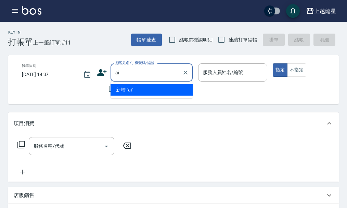
type input "a"
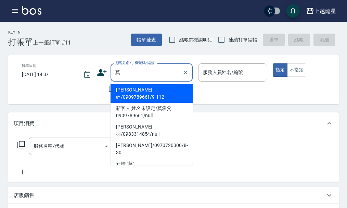
click at [142, 103] on li "新客人 姓名未設定/莫承父0909789661/null" at bounding box center [152, 112] width 82 height 18
type input "新客人 姓名未設定/莫承父0909789661/null"
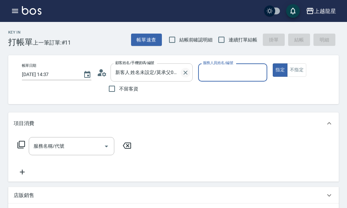
click at [186, 75] on icon "Clear" at bounding box center [185, 72] width 7 height 7
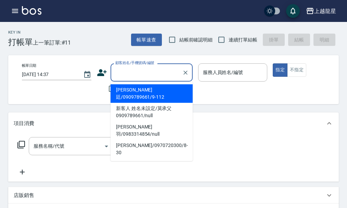
click at [161, 71] on input "顧客姓名/手機號碼/編號" at bounding box center [147, 72] width 66 height 12
click at [141, 87] on li "莫翊廷/0909789661/9-112" at bounding box center [152, 93] width 82 height 18
type input "莫翊廷/0909789661/9-112"
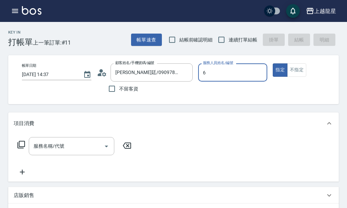
type input "馨華-6"
type button "true"
click at [81, 152] on input "服務名稱/代號" at bounding box center [66, 146] width 69 height 12
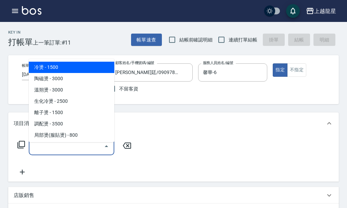
click at [74, 70] on span "冷燙 - 1500" at bounding box center [72, 67] width 86 height 11
type input "冷燙(201)"
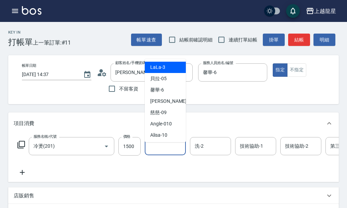
click at [168, 150] on input "洗-1" at bounding box center [165, 146] width 35 height 12
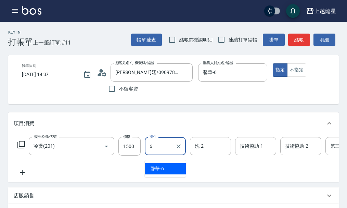
type input "馨華-6"
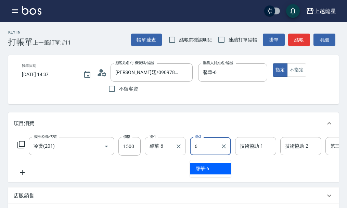
type input "馨華-6"
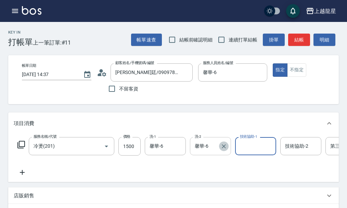
click at [225, 148] on icon "Clear" at bounding box center [224, 146] width 4 height 4
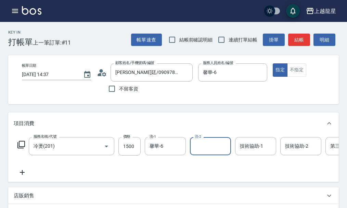
click at [197, 149] on input "洗-2" at bounding box center [210, 146] width 35 height 12
type input "Lily-20"
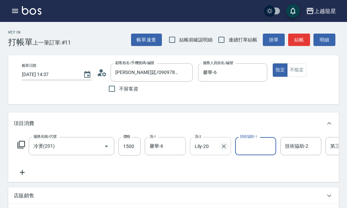
click at [223, 150] on icon "Clear" at bounding box center [223, 146] width 7 height 7
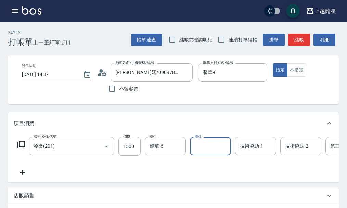
click at [207, 152] on input "洗-2" at bounding box center [210, 146] width 35 height 12
type input "義潔-16"
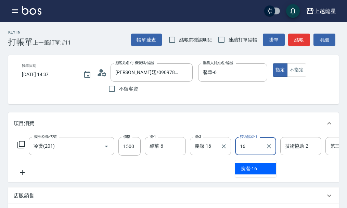
type input "義潔-16"
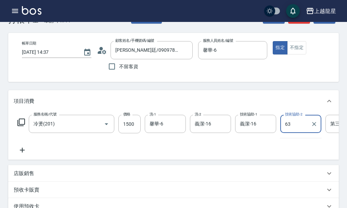
scroll to position [34, 0]
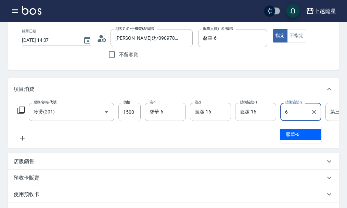
type input "馨華-6"
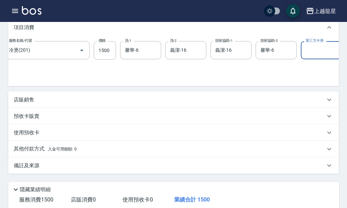
scroll to position [171, 0]
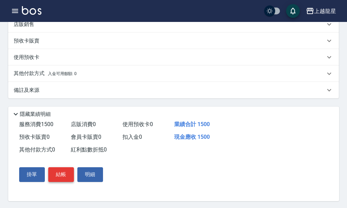
click at [60, 181] on button "結帳" at bounding box center [61, 174] width 26 height 14
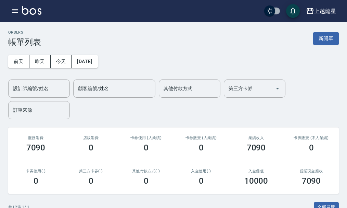
click at [328, 46] on div "ORDERS 帳單列表 新開單" at bounding box center [173, 38] width 331 height 17
click at [329, 40] on button "新開單" at bounding box center [326, 38] width 26 height 13
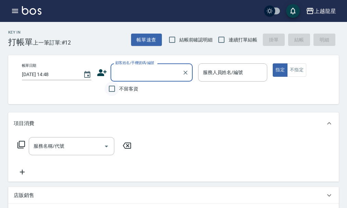
click at [114, 92] on input "不留客資" at bounding box center [112, 88] width 14 height 14
checkbox input "true"
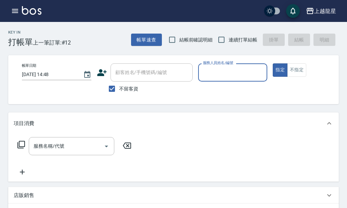
click at [225, 67] on input "服務人員姓名/編號" at bounding box center [232, 72] width 63 height 12
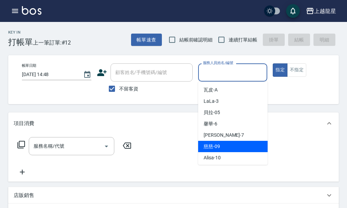
scroll to position [137, 0]
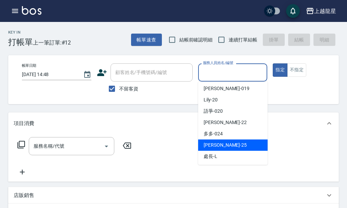
click at [215, 150] on div "淑雲 -25" at bounding box center [232, 144] width 69 height 11
type input "淑雲-25"
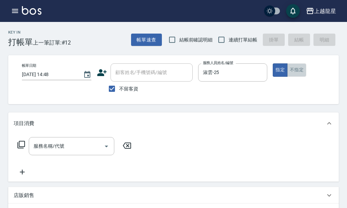
drag, startPoint x: 292, startPoint y: 66, endPoint x: 274, endPoint y: 93, distance: 32.1
click at [292, 66] on button "不指定" at bounding box center [296, 69] width 19 height 13
drag, startPoint x: 43, startPoint y: 148, endPoint x: 39, endPoint y: 146, distance: 4.3
click at [43, 148] on div "服務名稱/代號 服務名稱/代號" at bounding box center [72, 146] width 86 height 18
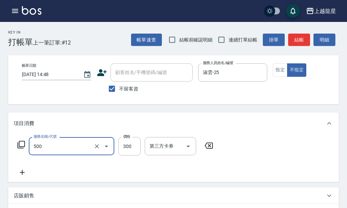
type input "一般洗髮(500)"
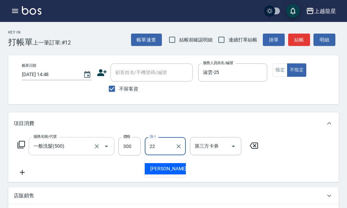
type input "阿琳-22"
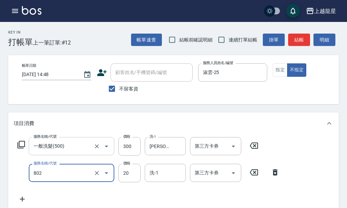
type input "潤絲(802)"
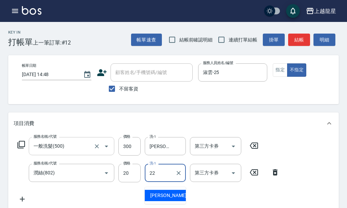
type input "阿琳-22"
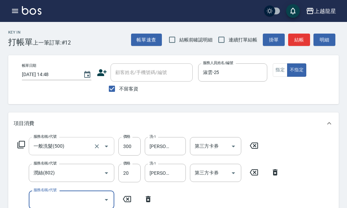
scroll to position [3, 0]
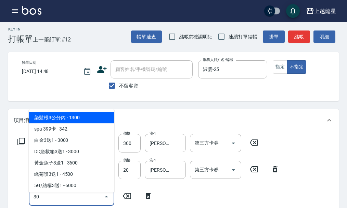
type input "302"
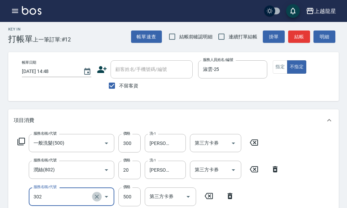
click at [99, 200] on icon "Clear" at bounding box center [96, 196] width 7 height 7
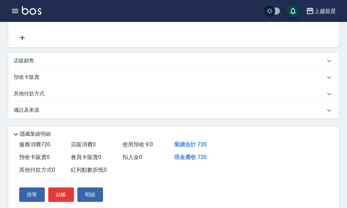
scroll to position [218, 0]
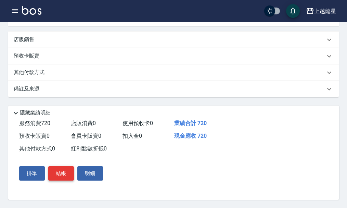
type input "剪髮(304)"
click at [63, 173] on button "結帳" at bounding box center [61, 173] width 26 height 14
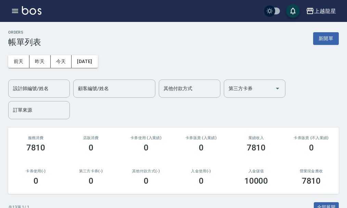
click at [28, 14] on img at bounding box center [32, 10] width 20 height 9
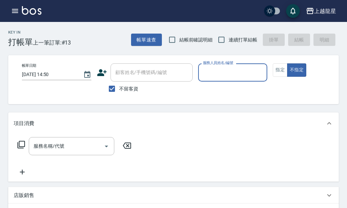
click at [124, 89] on span "不留客資" at bounding box center [128, 88] width 19 height 7
click at [119, 89] on input "不留客資" at bounding box center [112, 88] width 14 height 14
checkbox input "false"
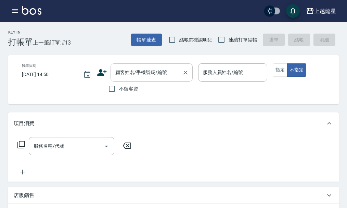
click at [137, 69] on div "顧客姓名/手機號碼/編號 顧客姓名/手機號碼/編號" at bounding box center [152, 72] width 82 height 18
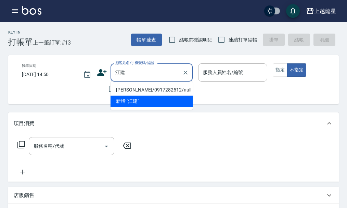
click at [150, 90] on li "江建葳/0917282512/null" at bounding box center [152, 89] width 82 height 11
type input "江建葳/0917282512/null"
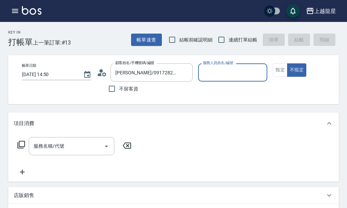
click at [228, 74] on input "服務人員姓名/編號" at bounding box center [232, 72] width 63 height 12
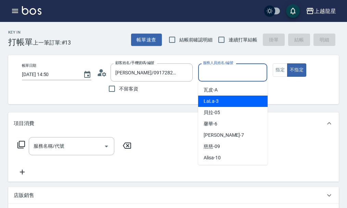
scroll to position [137, 0]
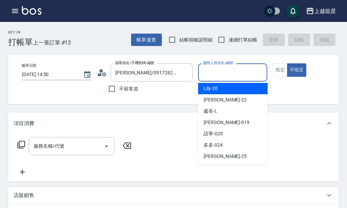
click at [226, 85] on div "Lily -20" at bounding box center [232, 88] width 69 height 11
type input "Lily-20"
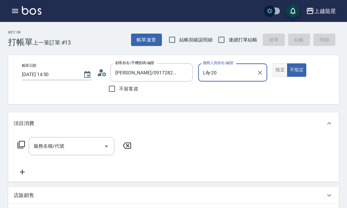
click at [279, 72] on button "指定" at bounding box center [280, 69] width 15 height 13
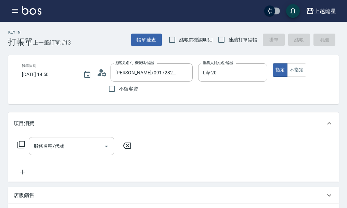
click at [48, 148] on div "服務名稱/代號 服務名稱/代號" at bounding box center [72, 146] width 86 height 18
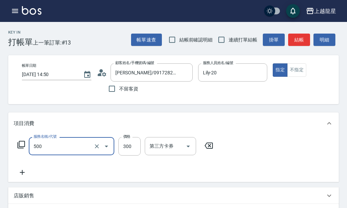
type input "一般洗髮(500)"
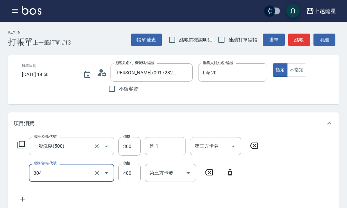
type input "剪髮(304)"
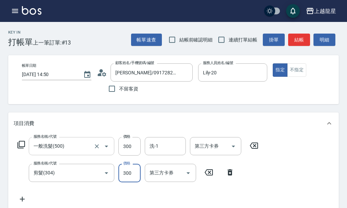
type input "300"
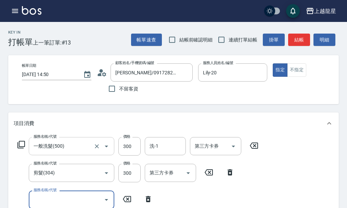
scroll to position [3, 0]
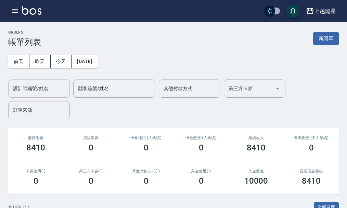
click at [47, 90] on input "設計師編號/姓名" at bounding box center [38, 89] width 55 height 12
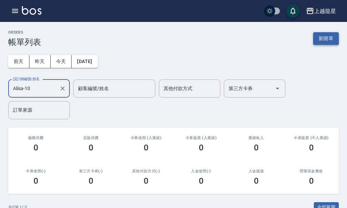
type input "Alisa-10"
click at [329, 38] on button "新開單" at bounding box center [326, 38] width 26 height 13
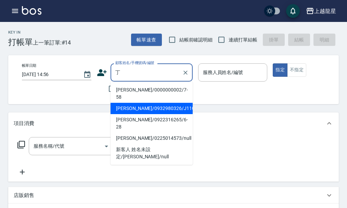
click at [137, 103] on li "丁彩雲/0932980326/J110" at bounding box center [152, 108] width 82 height 11
type input "丁彩雲/0932980326/J110"
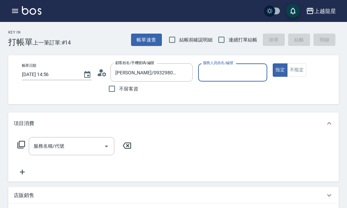
type input "Alisa-10"
click at [66, 148] on input "服務名稱/代號" at bounding box center [66, 146] width 69 height 12
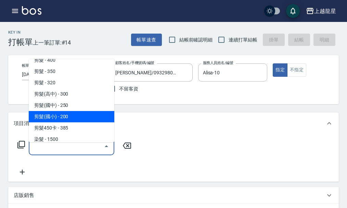
scroll to position [137, 0]
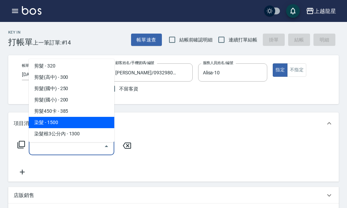
click at [78, 122] on span "染髮 - 1500" at bounding box center [72, 122] width 86 height 11
type input "染髮(400)"
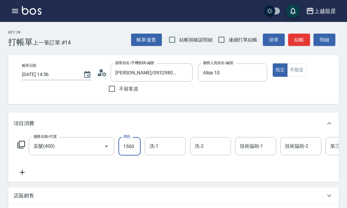
click at [140, 155] on input "1500" at bounding box center [129, 146] width 22 height 18
type input "1900"
click at [152, 152] on div "洗-1 洗-1" at bounding box center [165, 146] width 41 height 18
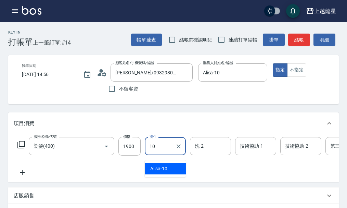
type input "Alisa-10"
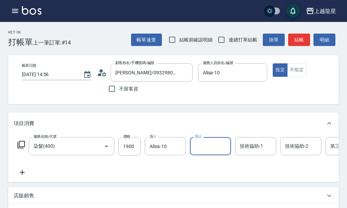
click at [242, 151] on div "技術協助-1 技術協助-1" at bounding box center [255, 146] width 41 height 18
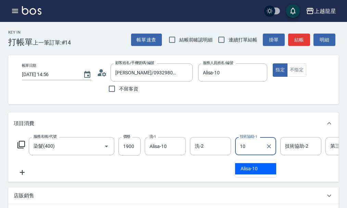
type input "Alisa-10"
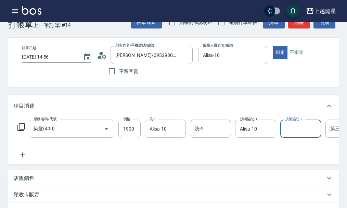
scroll to position [34, 0]
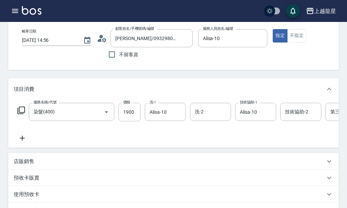
click at [21, 140] on icon at bounding box center [22, 138] width 5 height 5
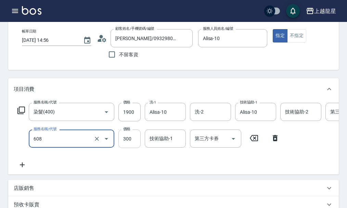
type input "頭皮隔離(608)"
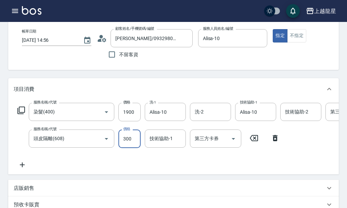
click at [134, 141] on input "300" at bounding box center [129, 138] width 22 height 18
type input "199"
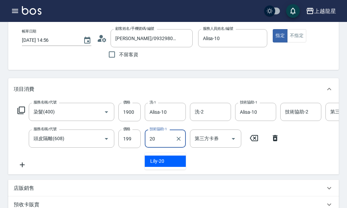
type input "Lily-20"
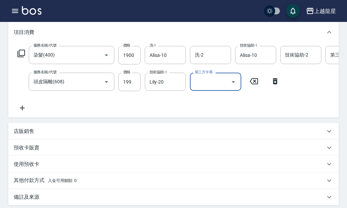
scroll to position [103, 0]
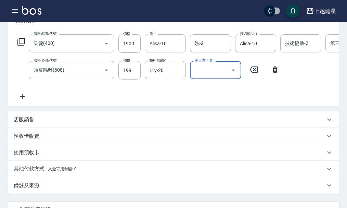
click at [22, 99] on icon at bounding box center [22, 96] width 5 height 5
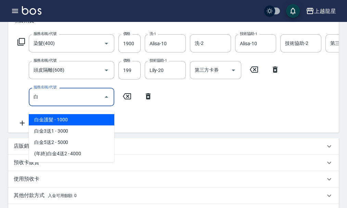
click at [68, 120] on span "白金護髮 - 1000" at bounding box center [72, 119] width 86 height 11
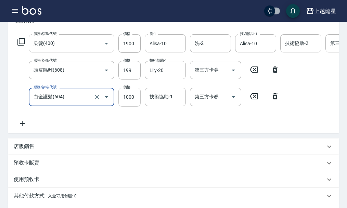
type input "白金護髮(604)"
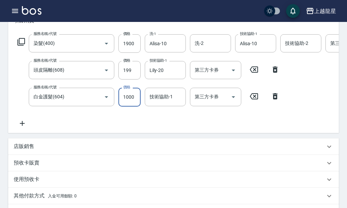
click at [140, 106] on input "1000" at bounding box center [129, 97] width 22 height 18
type input "500"
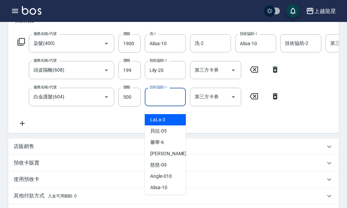
click at [162, 103] on input "技術協助-1" at bounding box center [165, 97] width 35 height 12
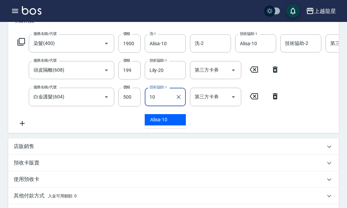
type input "Alisa-10"
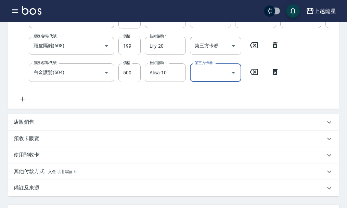
scroll to position [171, 0]
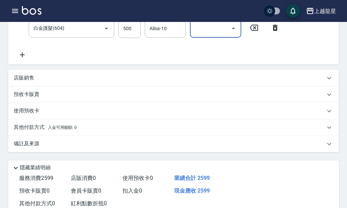
click at [29, 81] on p "店販銷售" at bounding box center [24, 77] width 21 height 7
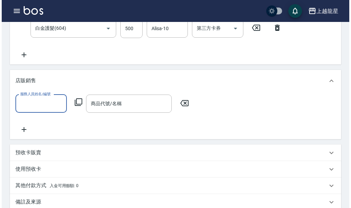
scroll to position [0, 0]
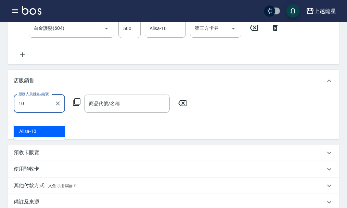
type input "Alisa-10"
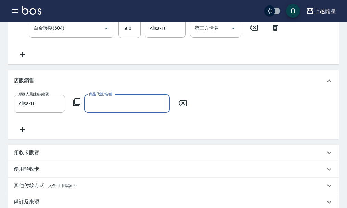
click at [78, 106] on icon at bounding box center [77, 102] width 8 height 8
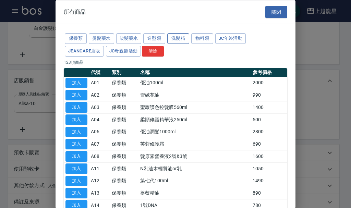
click at [184, 42] on button "洗髮精" at bounding box center [178, 38] width 22 height 11
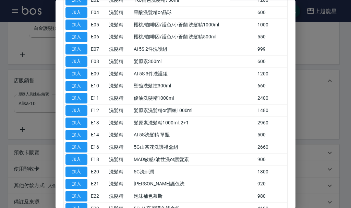
scroll to position [36, 0]
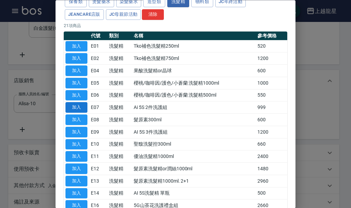
click at [79, 107] on button "加入" at bounding box center [76, 107] width 22 height 11
type input "Ai 5S 2件洗護組"
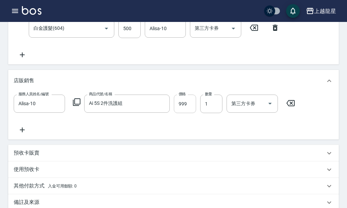
click at [189, 113] on input "999" at bounding box center [185, 103] width 22 height 18
type input "800"
click at [78, 106] on icon at bounding box center [77, 102] width 8 height 8
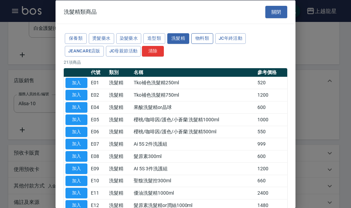
click at [198, 38] on button "物料類" at bounding box center [202, 38] width 22 height 11
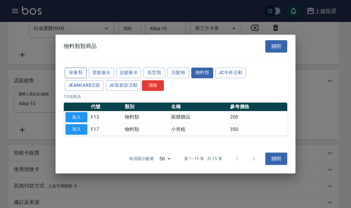
click at [82, 74] on button "保養類" at bounding box center [76, 72] width 22 height 11
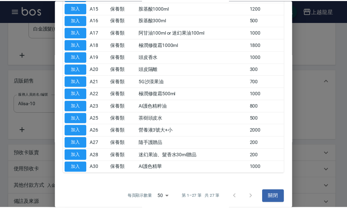
scroll to position [212, 0]
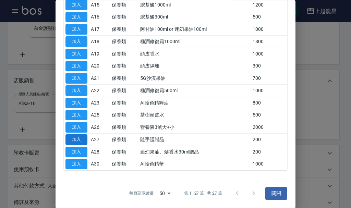
click at [76, 139] on button "加入" at bounding box center [76, 140] width 22 height 11
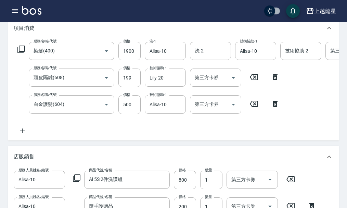
scroll to position [68, 0]
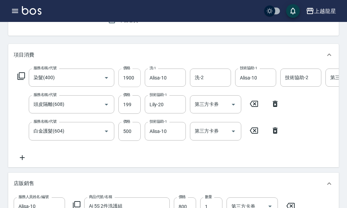
click at [131, 83] on input "1900" at bounding box center [129, 77] width 22 height 18
click at [115, 153] on div "服務名稱/代號 染髮(400) 服務名稱/代號 價格 1500 價格 洗-1 Alisa-10 洗-1 洗-2 洗-2 技術協助-1 Alisa-10 技術協…" at bounding box center [206, 114] width 384 height 93
click at [133, 84] on input "1500" at bounding box center [129, 77] width 22 height 18
type input "1400"
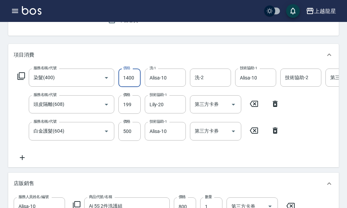
click at [131, 154] on div "服務名稱/代號 染髮(400) 服務名稱/代號 價格 1400 價格 洗-1 Alisa-10 洗-1 洗-2 洗-2 技術協助-1 Alisa-10 技術協…" at bounding box center [206, 114] width 384 height 93
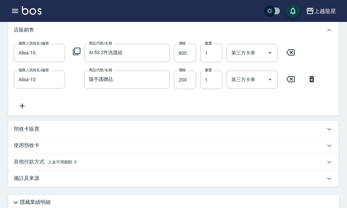
scroll to position [325, 0]
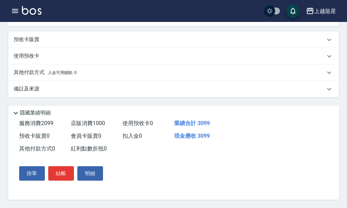
drag, startPoint x: 63, startPoint y: 170, endPoint x: 66, endPoint y: 173, distance: 3.6
click at [65, 173] on button "結帳" at bounding box center [61, 173] width 26 height 14
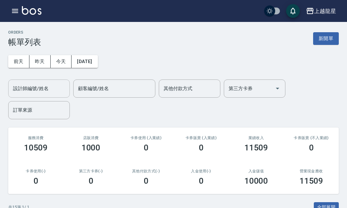
click at [18, 88] on input "設計師編號/姓名" at bounding box center [38, 89] width 55 height 12
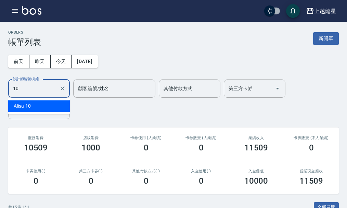
type input "Alisa-10"
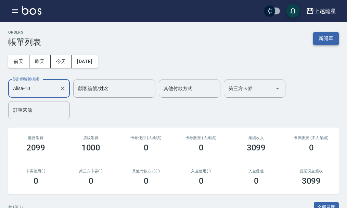
click at [324, 41] on button "新開單" at bounding box center [326, 38] width 26 height 13
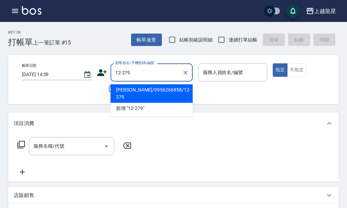
type input "翁婕盈/0956266858/12-279"
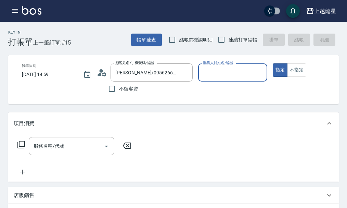
type input "Alisa-10"
click at [69, 149] on input "服務名稱/代號" at bounding box center [66, 146] width 69 height 12
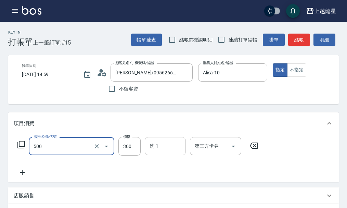
type input "一般洗髮(500)"
click at [168, 151] on input "洗-1" at bounding box center [165, 146] width 35 height 12
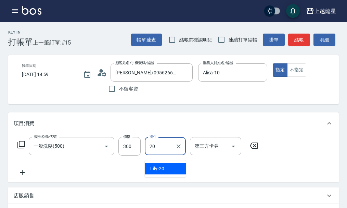
type input "Lily-20"
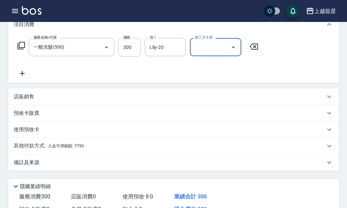
scroll to position [137, 0]
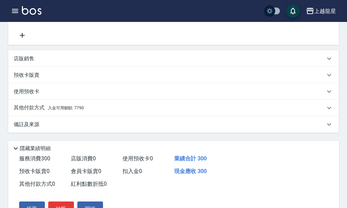
click at [78, 110] on p "其他付款方式 入金可用餘額: 7790" at bounding box center [49, 108] width 70 height 8
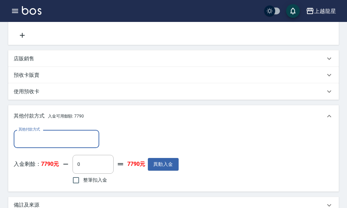
scroll to position [0, 0]
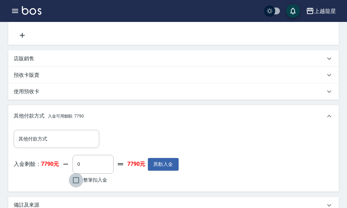
click at [70, 181] on input "整筆扣入金" at bounding box center [76, 180] width 14 height 14
checkbox input "true"
type input "300"
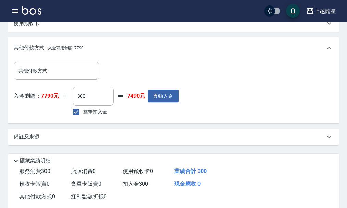
scroll to position [261, 0]
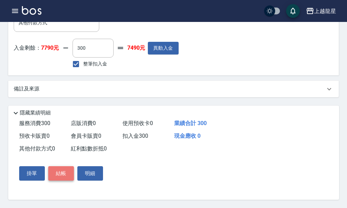
click at [56, 175] on button "結帳" at bounding box center [61, 173] width 26 height 14
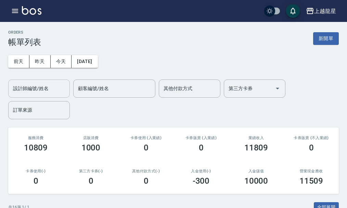
click at [31, 87] on input "設計師編號/姓名" at bounding box center [38, 89] width 55 height 12
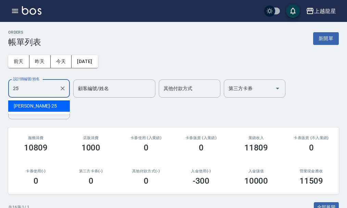
click at [30, 104] on div "淑雲 -25" at bounding box center [39, 105] width 62 height 11
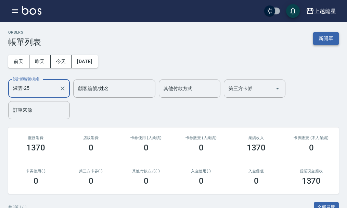
type input "淑雲-25"
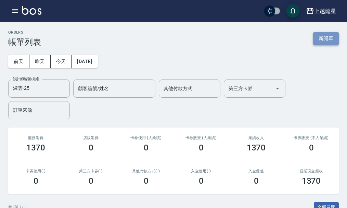
click at [330, 39] on button "新開單" at bounding box center [326, 38] width 26 height 13
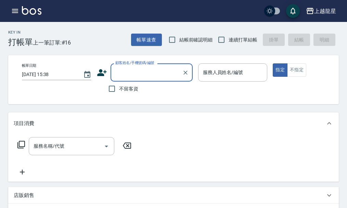
click at [129, 73] on input "顧客姓名/手機號碼/編號" at bounding box center [147, 72] width 66 height 12
click at [168, 70] on input "顧客姓名/手機號碼/編號" at bounding box center [147, 72] width 66 height 12
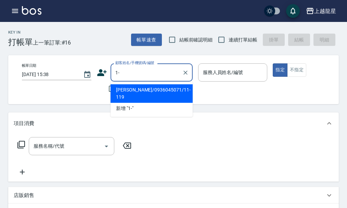
type input "1"
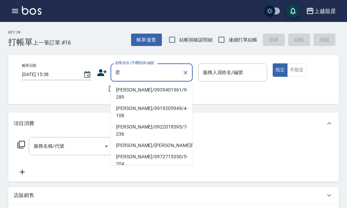
click at [142, 89] on li "李麗君/0939401961/9-289" at bounding box center [152, 93] width 82 height 18
type input "李麗君/0939401961/9-289"
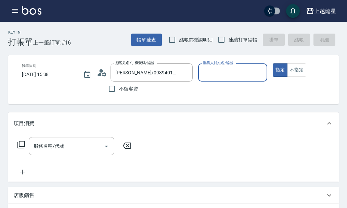
type input "雅君-7"
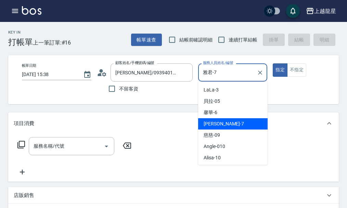
click at [221, 77] on input "雅君-7" at bounding box center [227, 72] width 53 height 12
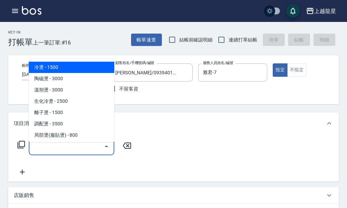
click at [71, 148] on input "服務名稱/代號" at bounding box center [66, 146] width 69 height 12
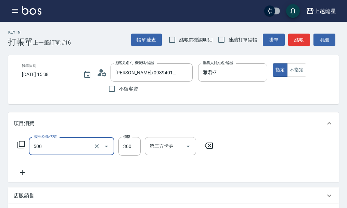
type input "一般洗髮(500)"
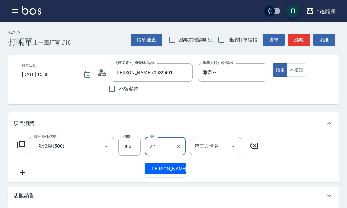
type input "阿琳-22"
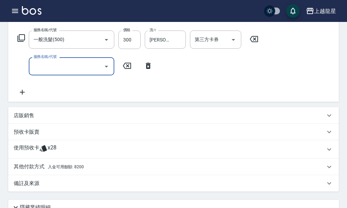
scroll to position [171, 0]
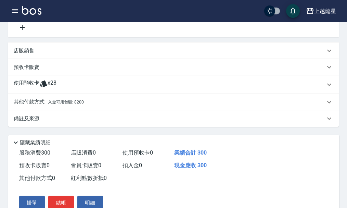
click at [77, 103] on p "其他付款方式 入金可用餘額: 8200" at bounding box center [49, 102] width 70 height 8
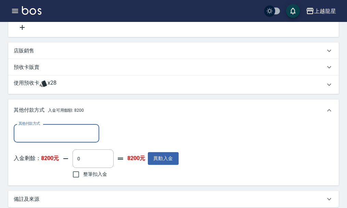
scroll to position [0, 0]
click at [66, 114] on p "其他付款方式 入金可用餘額: 8200" at bounding box center [49, 110] width 70 height 8
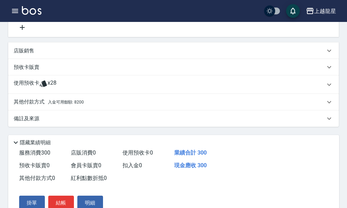
scroll to position [0, 0]
drag, startPoint x: 74, startPoint y: 111, endPoint x: 74, endPoint y: 119, distance: 8.2
click at [74, 110] on div "其他付款方式 入金可用餘額: 8200" at bounding box center [173, 102] width 331 height 16
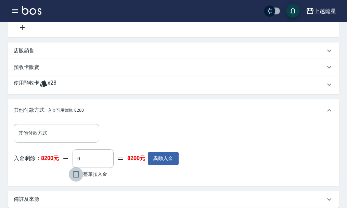
click at [76, 181] on input "整筆扣入金" at bounding box center [76, 174] width 14 height 14
checkbox input "true"
type input "300"
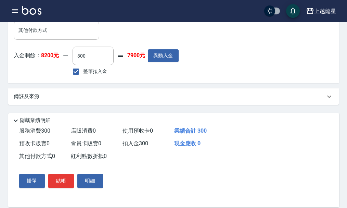
scroll to position [290, 0]
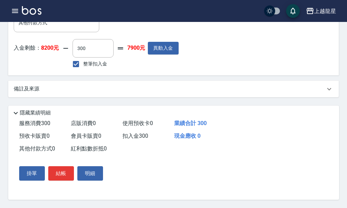
drag, startPoint x: 61, startPoint y: 172, endPoint x: 58, endPoint y: 148, distance: 24.5
click at [63, 166] on button "結帳" at bounding box center [61, 173] width 26 height 14
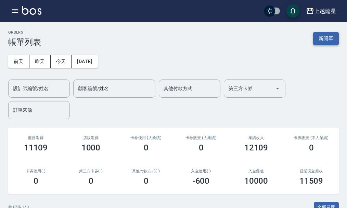
click at [330, 38] on button "新開單" at bounding box center [326, 38] width 26 height 13
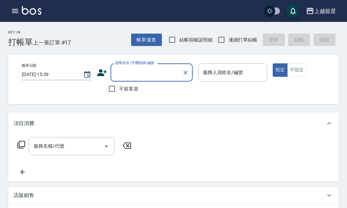
click at [143, 74] on input "顧客姓名/手機號碼/編號" at bounding box center [147, 72] width 66 height 12
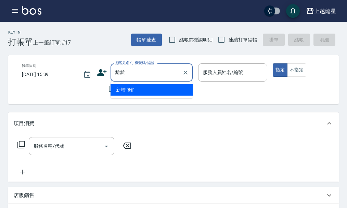
click at [149, 68] on input "離離" at bounding box center [147, 72] width 66 height 12
type input "離"
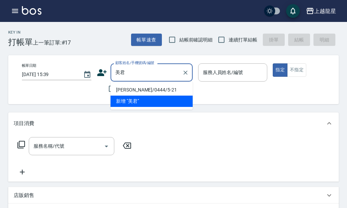
click at [139, 88] on li "陳美君/0444/5-21" at bounding box center [152, 89] width 82 height 11
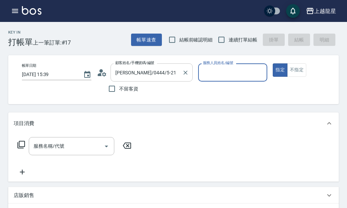
click at [164, 75] on input "陳美君/0444/5-21" at bounding box center [147, 72] width 66 height 12
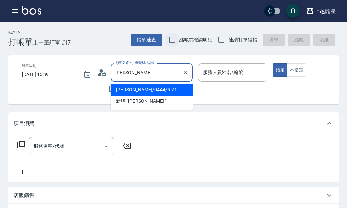
type input "陳"
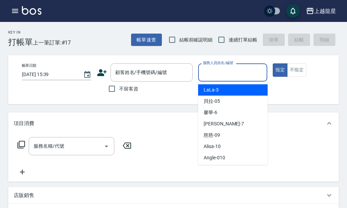
click at [223, 76] on input "服務人員姓名/編號" at bounding box center [232, 72] width 63 height 12
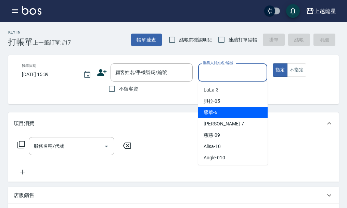
click at [219, 112] on div "馨華 -6" at bounding box center [232, 112] width 69 height 11
type input "馨華-6"
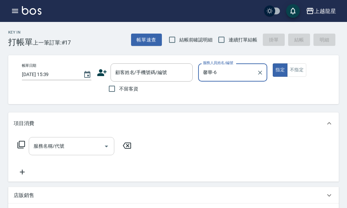
click at [75, 149] on input "服務名稱/代號" at bounding box center [66, 146] width 69 height 12
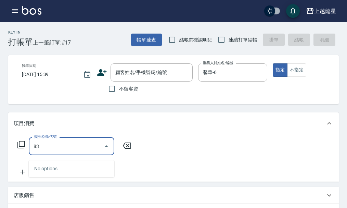
type input "8"
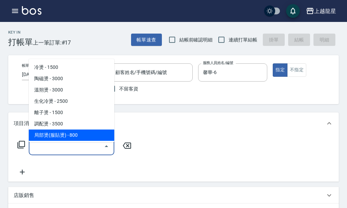
click at [22, 148] on icon at bounding box center [21, 144] width 8 height 8
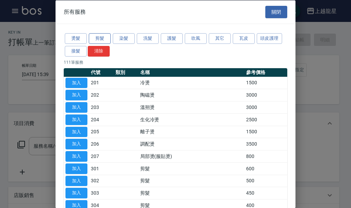
click at [105, 41] on button "剪髮" at bounding box center [100, 38] width 22 height 11
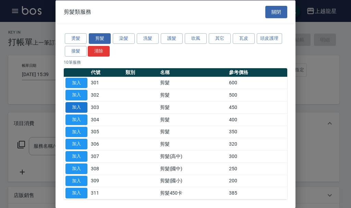
click at [73, 107] on button "加入" at bounding box center [76, 107] width 22 height 11
type input "剪髮(303)"
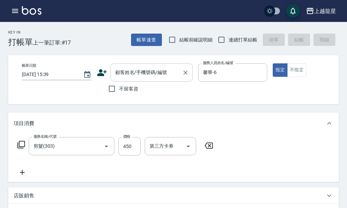
click at [161, 75] on div "顧客姓名/手機號碼/編號 顧客姓名/手機號碼/編號" at bounding box center [152, 72] width 82 height 18
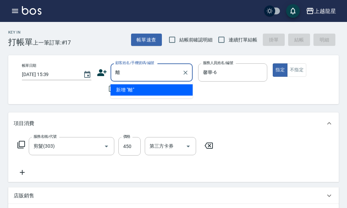
type input "離離"
drag, startPoint x: 197, startPoint y: 115, endPoint x: 194, endPoint y: 111, distance: 5.1
click at [197, 115] on div "Key In 打帳單 上一筆訂單:#17 帳單速查 結帳前確認明細 連續打單結帳 掛單 結帳 明細 帳單日期 2025/10/04 15:39 顧客姓名/手機…" at bounding box center [173, 201] width 347 height 358
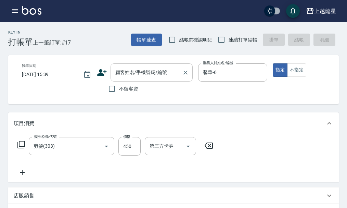
click at [165, 73] on input "顧客姓名/手機號碼/編號" at bounding box center [147, 72] width 66 height 12
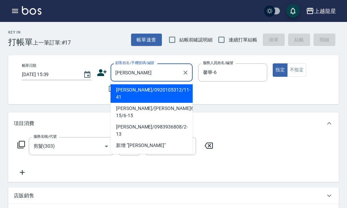
click at [150, 87] on li "李美娟/0920105312/11-41" at bounding box center [152, 93] width 82 height 18
type input "李美娟/0920105312/11-41"
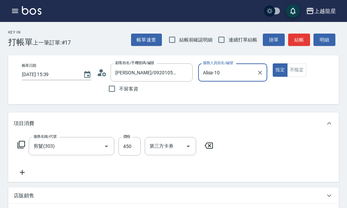
click at [234, 75] on input "Alisa-10" at bounding box center [227, 72] width 53 height 12
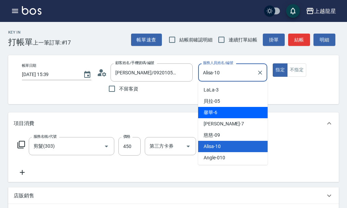
click at [220, 111] on div "馨華 -6" at bounding box center [232, 112] width 69 height 11
type input "馨華-6"
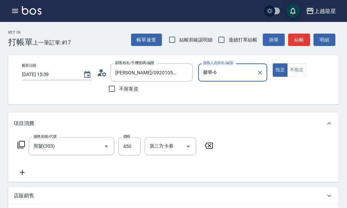
click at [298, 47] on div "Key In 打帳單 上一筆訂單:#17 帳單速查 結帳前確認明細 連續打單結帳 掛單 結帳 明細 帳單日期 2025/10/04 15:39 顧客姓名/手機…" at bounding box center [173, 201] width 347 height 358
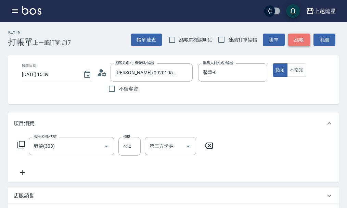
click at [300, 41] on button "結帳" at bounding box center [299, 40] width 22 height 13
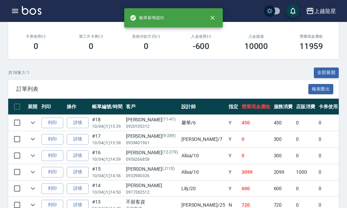
scroll to position [137, 0]
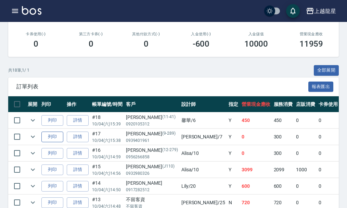
click at [54, 138] on button "列印" at bounding box center [52, 136] width 22 height 11
click at [83, 136] on link "詳情" at bounding box center [78, 136] width 22 height 11
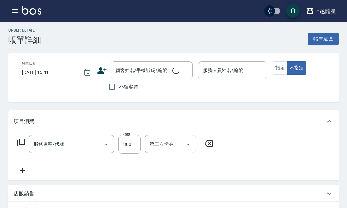
type input "2025/10/04 15:38"
type input "雅君-7"
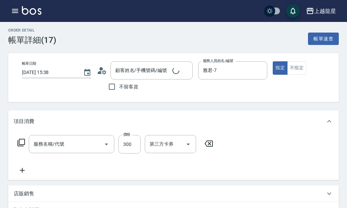
type input "一般洗髮(500)"
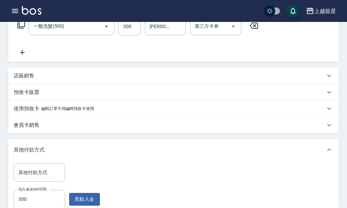
type input "李麗君/0939401961/9-289"
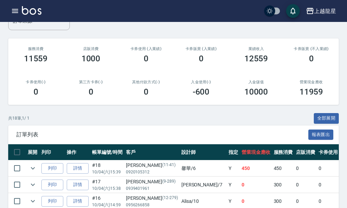
scroll to position [171, 0]
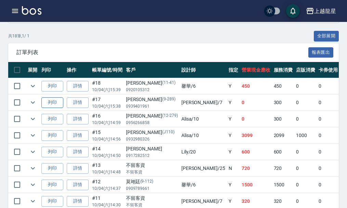
click at [54, 101] on button "列印" at bounding box center [52, 102] width 22 height 11
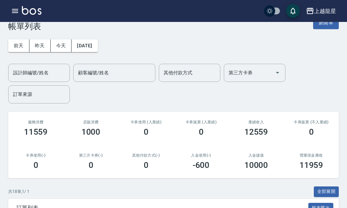
scroll to position [0, 0]
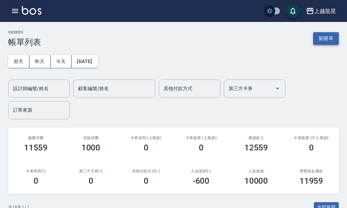
click at [320, 34] on button "新開單" at bounding box center [326, 38] width 26 height 13
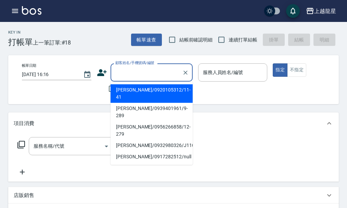
drag, startPoint x: 137, startPoint y: 73, endPoint x: 134, endPoint y: 76, distance: 4.4
click at [137, 73] on input "顧客姓名/手機號碼/編號" at bounding box center [147, 72] width 66 height 12
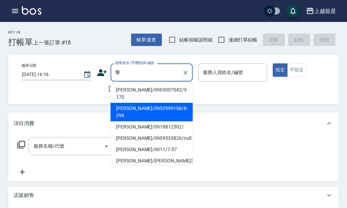
click at [134, 103] on li "李黎明/0952999168/8-298" at bounding box center [152, 112] width 82 height 18
type input "李黎明/0952999168/8-298"
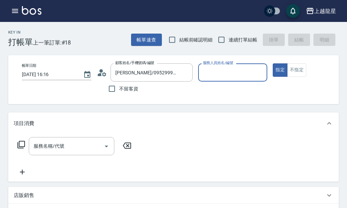
type input "馨華-6"
click at [85, 151] on input "服務名稱/代號" at bounding box center [66, 146] width 69 height 12
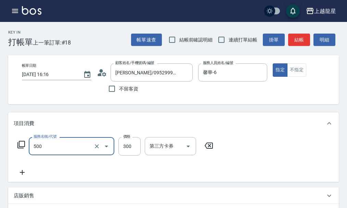
type input "一般洗髮(500)"
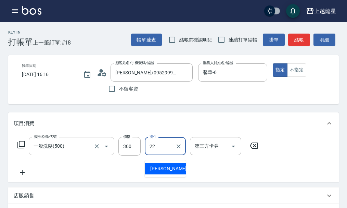
type input "阿琳-22"
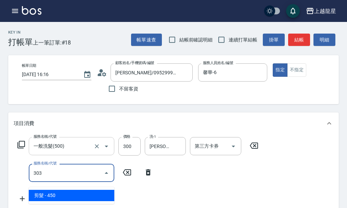
type input "剪髮(303)"
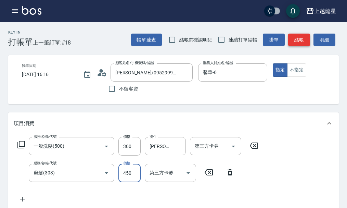
click at [307, 39] on button "結帳" at bounding box center [299, 40] width 22 height 13
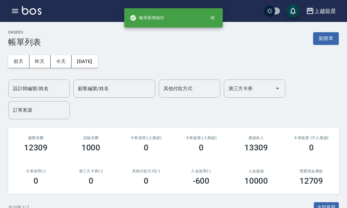
click at [16, 8] on icon "button" at bounding box center [15, 11] width 8 height 8
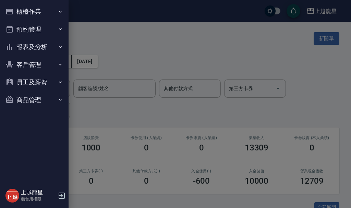
click at [33, 60] on button "客戶管理" at bounding box center [34, 65] width 63 height 18
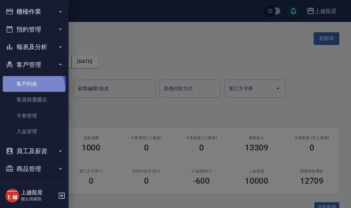
click at [31, 88] on link "客戶列表" at bounding box center [34, 84] width 63 height 16
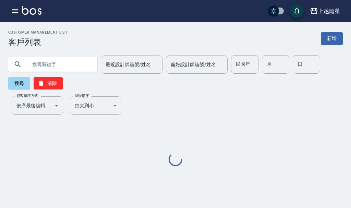
click at [76, 64] on input "text" at bounding box center [59, 64] width 64 height 18
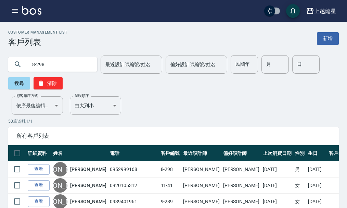
type input "8-298"
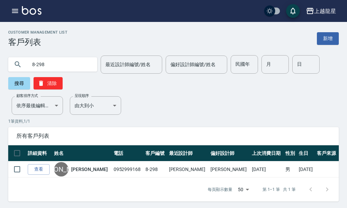
click at [43, 171] on link "查看" at bounding box center [39, 169] width 22 height 11
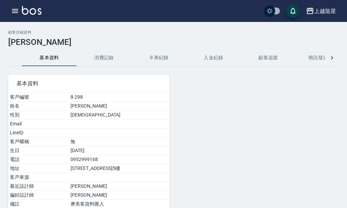
click at [119, 63] on button "消費記錄" at bounding box center [104, 58] width 55 height 16
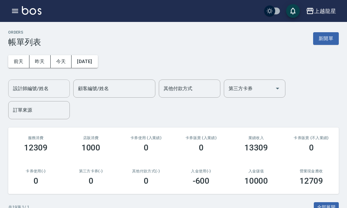
click at [30, 90] on input "設計師編號/姓名" at bounding box center [38, 89] width 55 height 12
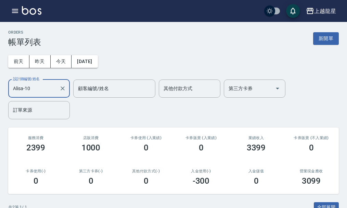
type input "Alisa-10"
click at [330, 34] on div "ORDERS 帳單列表 新開單" at bounding box center [173, 38] width 331 height 17
click at [332, 40] on button "新開單" at bounding box center [326, 38] width 26 height 13
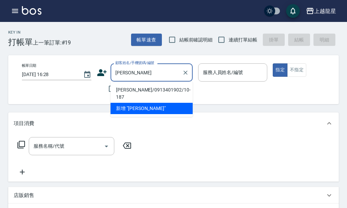
click at [126, 88] on li "邱哲煒/0913401902/10-187" at bounding box center [152, 93] width 82 height 18
type input "邱哲煒/0913401902/10-187"
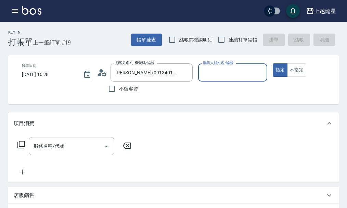
type input "Alisa-10"
click at [86, 149] on input "服務名稱/代號" at bounding box center [66, 146] width 69 height 12
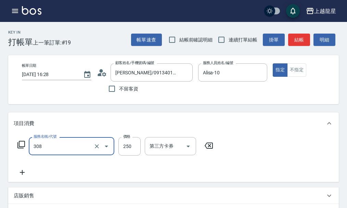
type input "剪髮(國中)(308)"
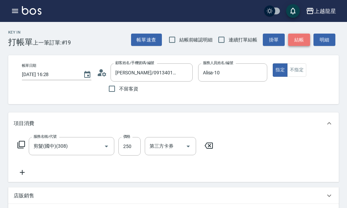
click at [301, 42] on button "結帳" at bounding box center [299, 40] width 22 height 13
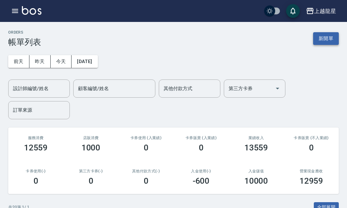
click at [325, 36] on button "新開單" at bounding box center [326, 38] width 26 height 13
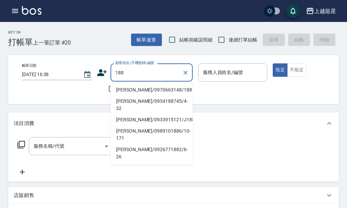
type input "張育誠/0970663148/188"
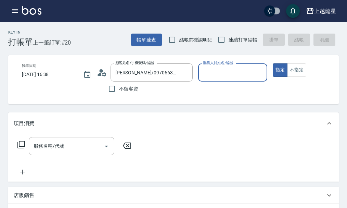
type input "雅君-7"
click at [56, 152] on input "服務名稱/代號" at bounding box center [66, 146] width 69 height 12
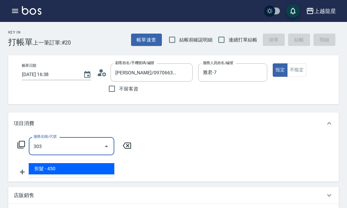
type input "剪髮(303)"
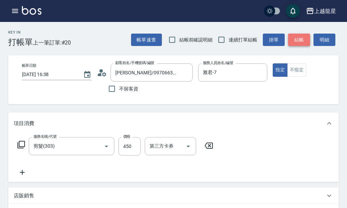
click at [301, 41] on button "結帳" at bounding box center [299, 40] width 22 height 13
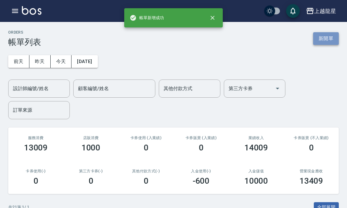
click at [324, 35] on button "新開單" at bounding box center [326, 38] width 26 height 13
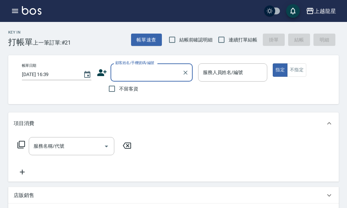
type input "ㄎ"
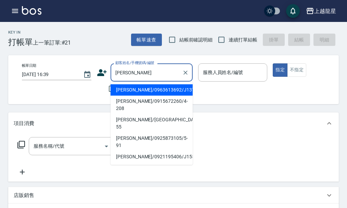
click at [164, 84] on li "楊佳穎/0963613692/J137" at bounding box center [152, 89] width 82 height 11
type input "楊佳穎/0963613692/J137"
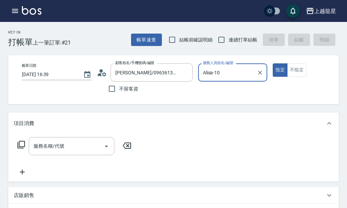
type input "Alisa-10"
click at [262, 72] on icon "Clear" at bounding box center [260, 72] width 7 height 7
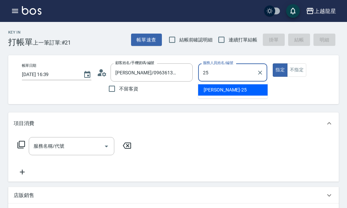
type input "淑雲-25"
type button "true"
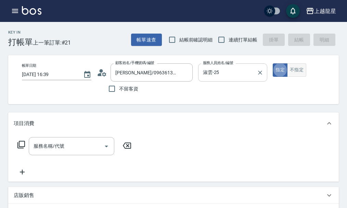
click at [299, 71] on button "不指定" at bounding box center [296, 69] width 19 height 13
click at [83, 152] on input "服務名稱/代號" at bounding box center [66, 146] width 69 height 12
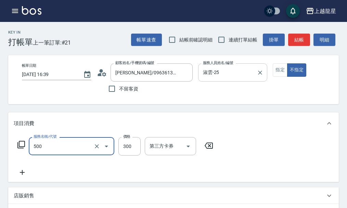
type input "一般洗髮(500)"
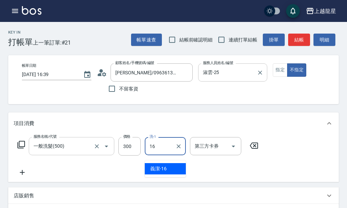
type input "義潔-16"
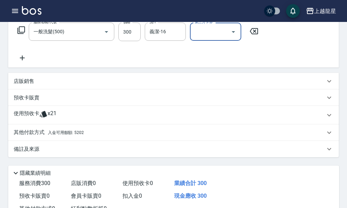
scroll to position [137, 0]
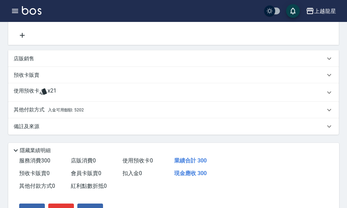
click at [64, 107] on div "其他付款方式 入金可用餘額: 5202" at bounding box center [173, 110] width 331 height 16
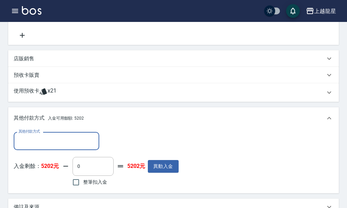
scroll to position [0, 0]
click at [72, 188] on input "整筆扣入金" at bounding box center [76, 182] width 14 height 14
checkbox input "true"
type input "300"
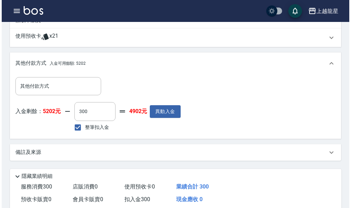
scroll to position [263, 0]
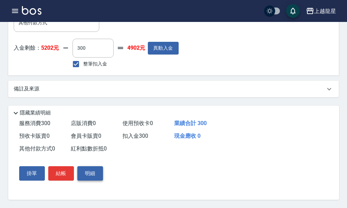
click at [90, 175] on button "明細" at bounding box center [90, 173] width 26 height 14
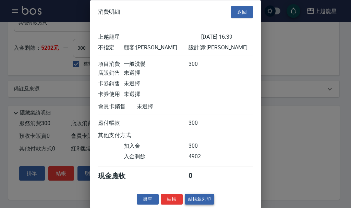
scroll to position [12, 0]
click at [194, 199] on button "結帳並列印" at bounding box center [200, 199] width 30 height 11
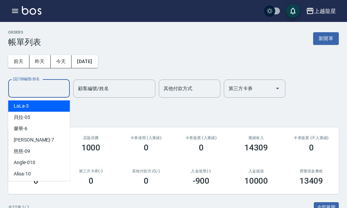
click at [22, 91] on input "設計師編號/姓名" at bounding box center [38, 89] width 55 height 12
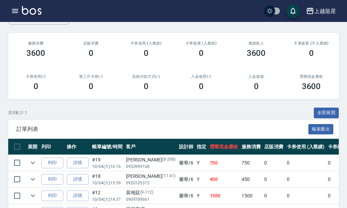
scroll to position [18, 0]
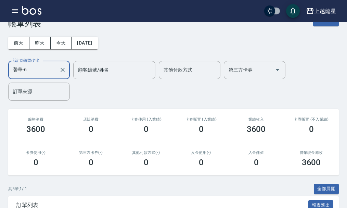
type input "馨華-6"
click at [324, 21] on div "上越龍星 登出" at bounding box center [173, 11] width 347 height 22
click at [324, 25] on button "新開單" at bounding box center [326, 20] width 26 height 13
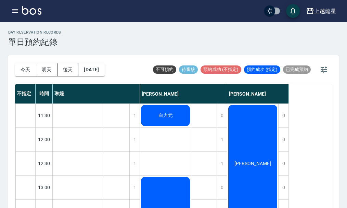
scroll to position [331, 0]
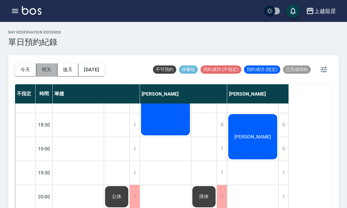
click at [52, 65] on button "明天" at bounding box center [46, 69] width 21 height 13
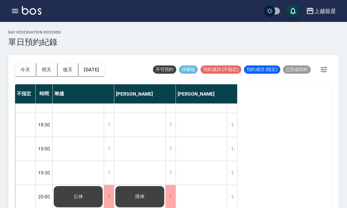
scroll to position [8, 0]
